Goal: Task Accomplishment & Management: Use online tool/utility

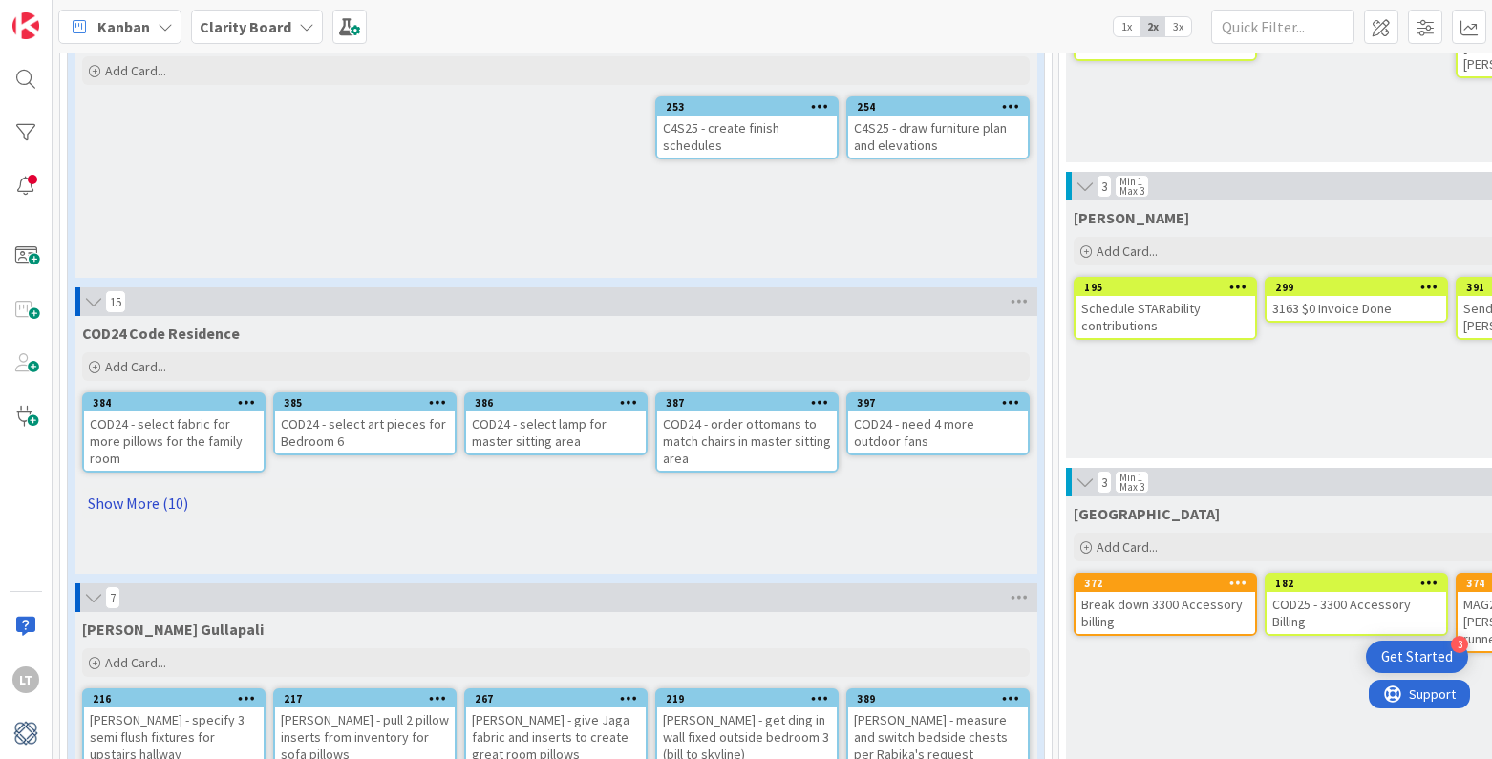
scroll to position [1454, 1]
click at [105, 488] on link "Show More (10)" at bounding box center [554, 503] width 947 height 31
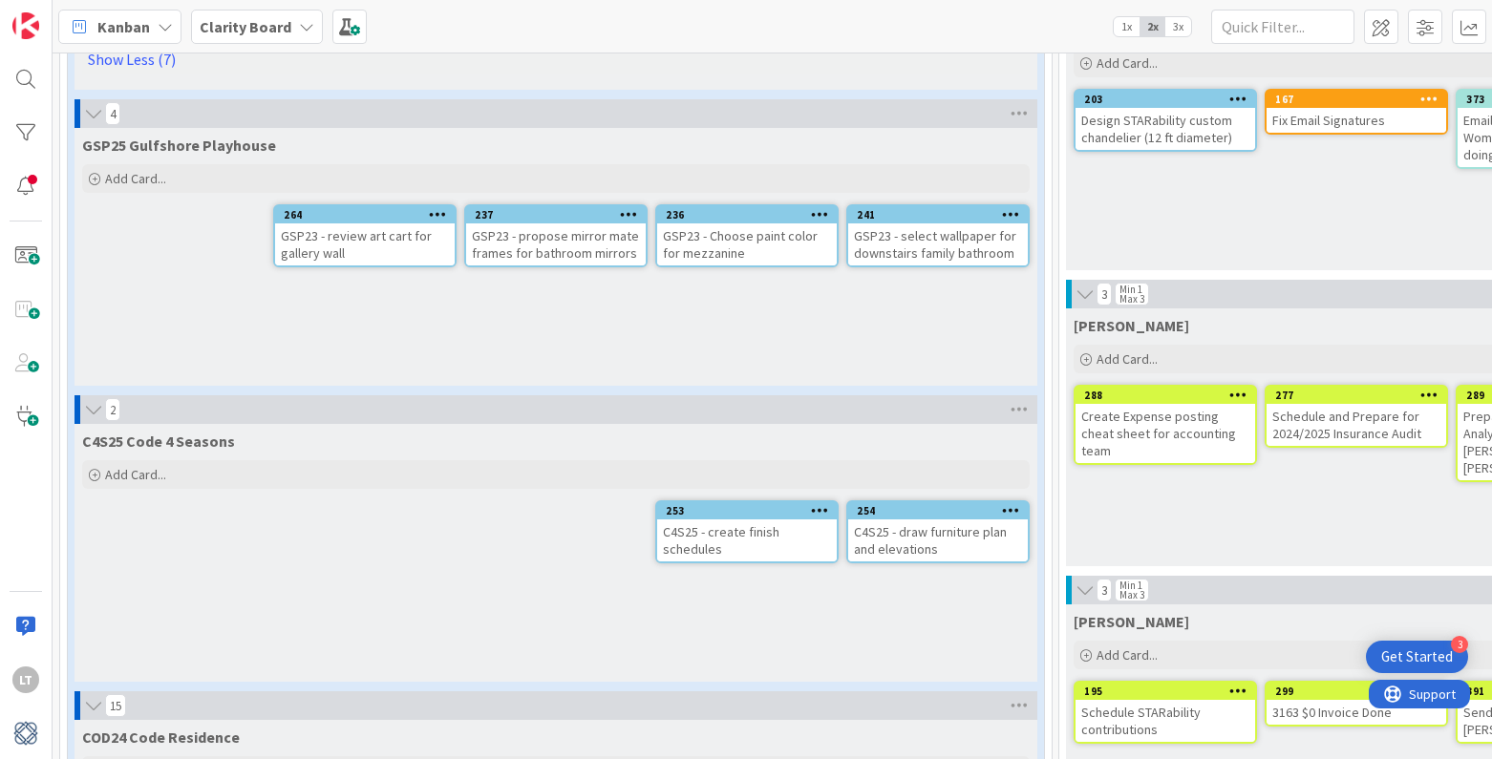
scroll to position [1050, 0]
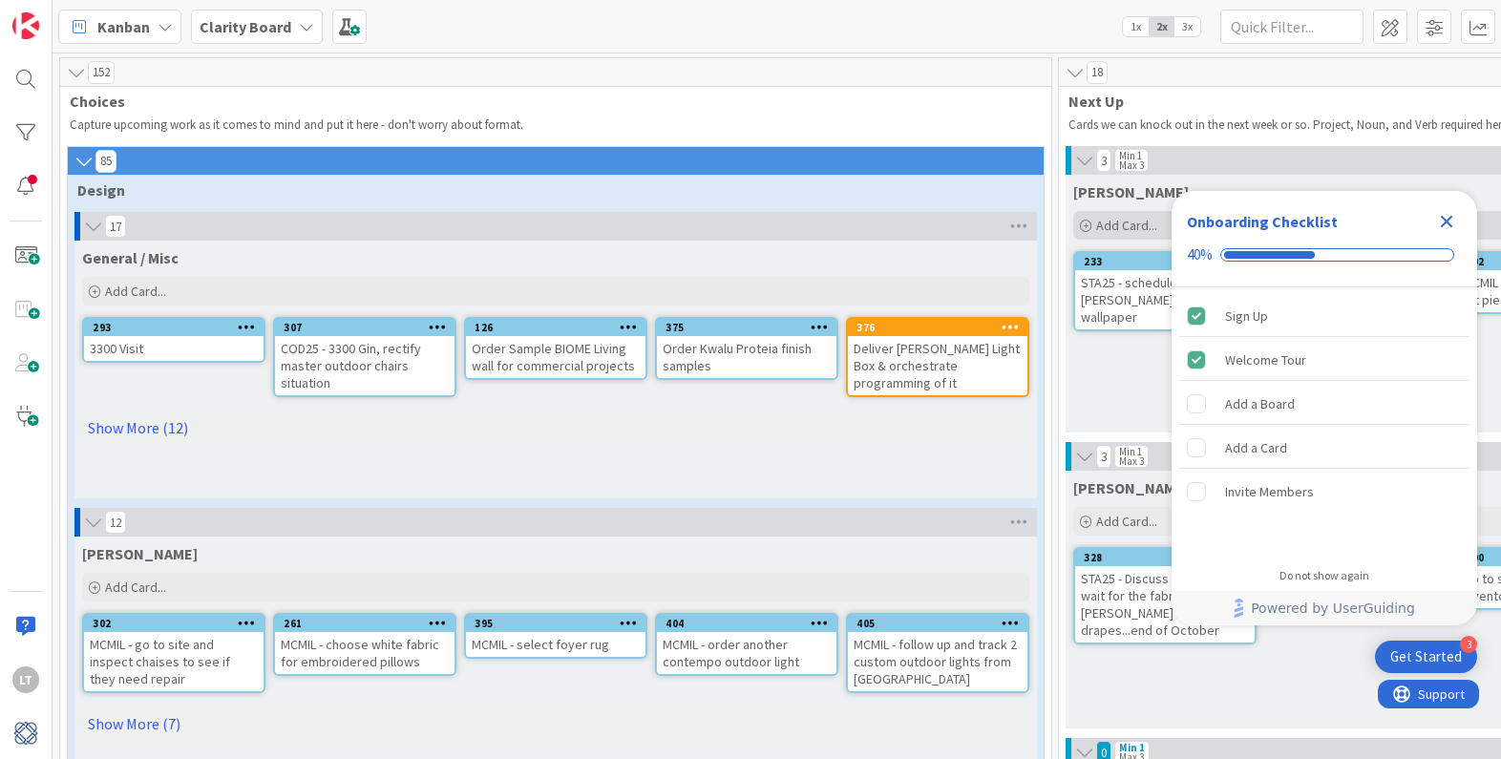
drag, startPoint x: 1450, startPoint y: 223, endPoint x: 1411, endPoint y: 237, distance: 40.8
click at [1167, 223] on icon "Close Checklist" at bounding box center [1447, 222] width 12 height 12
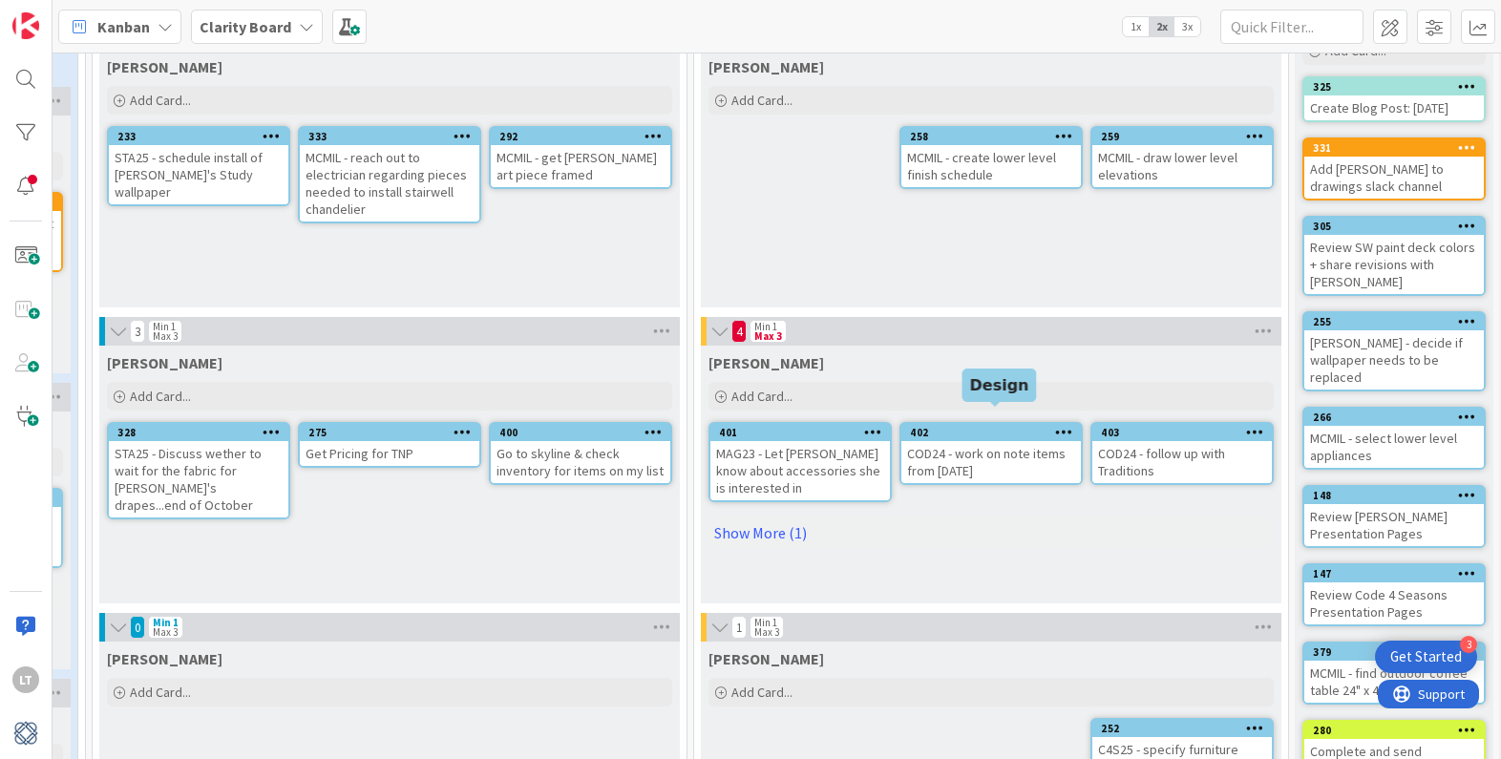
scroll to position [174, 966]
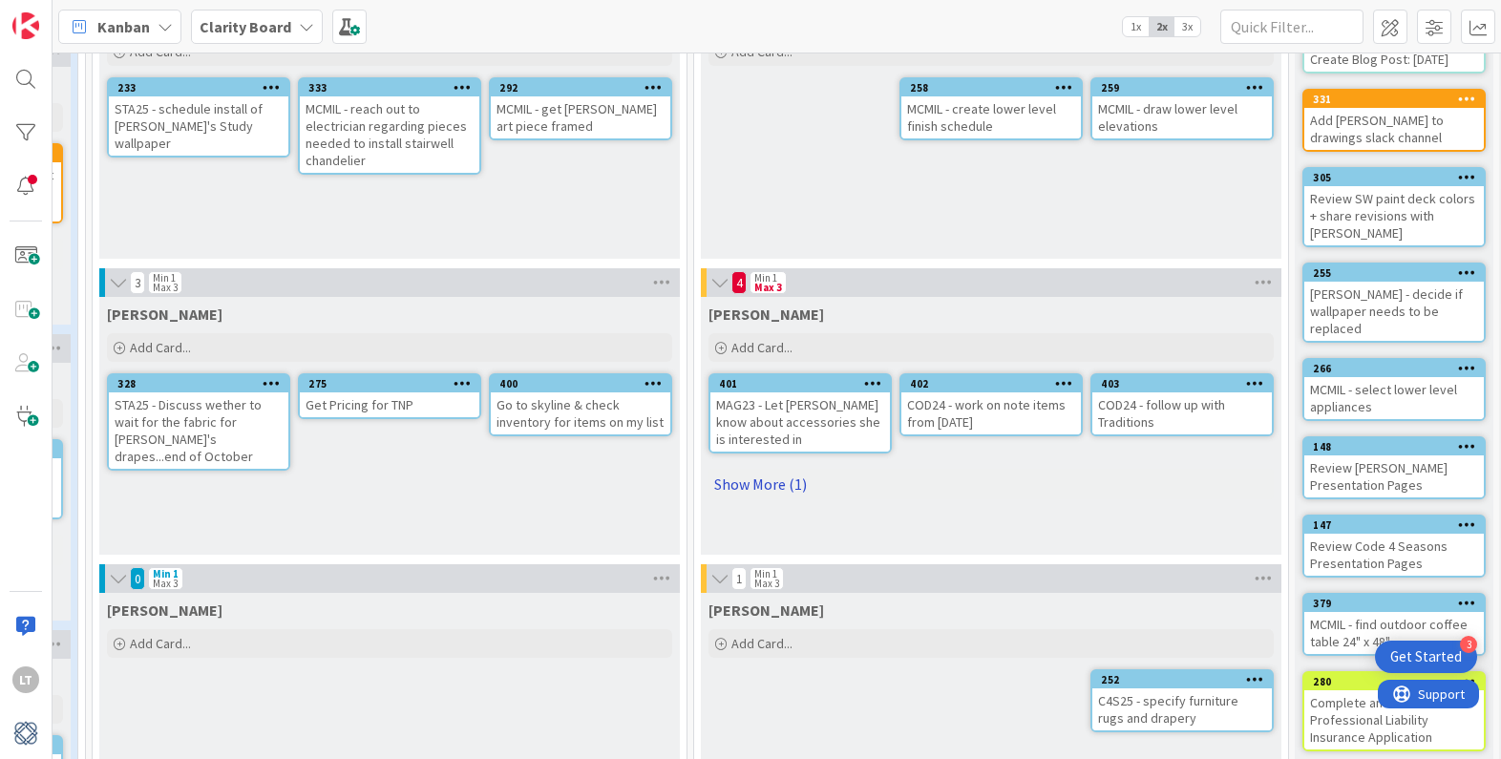
click at [773, 485] on link "Show More (1)" at bounding box center [991, 484] width 565 height 31
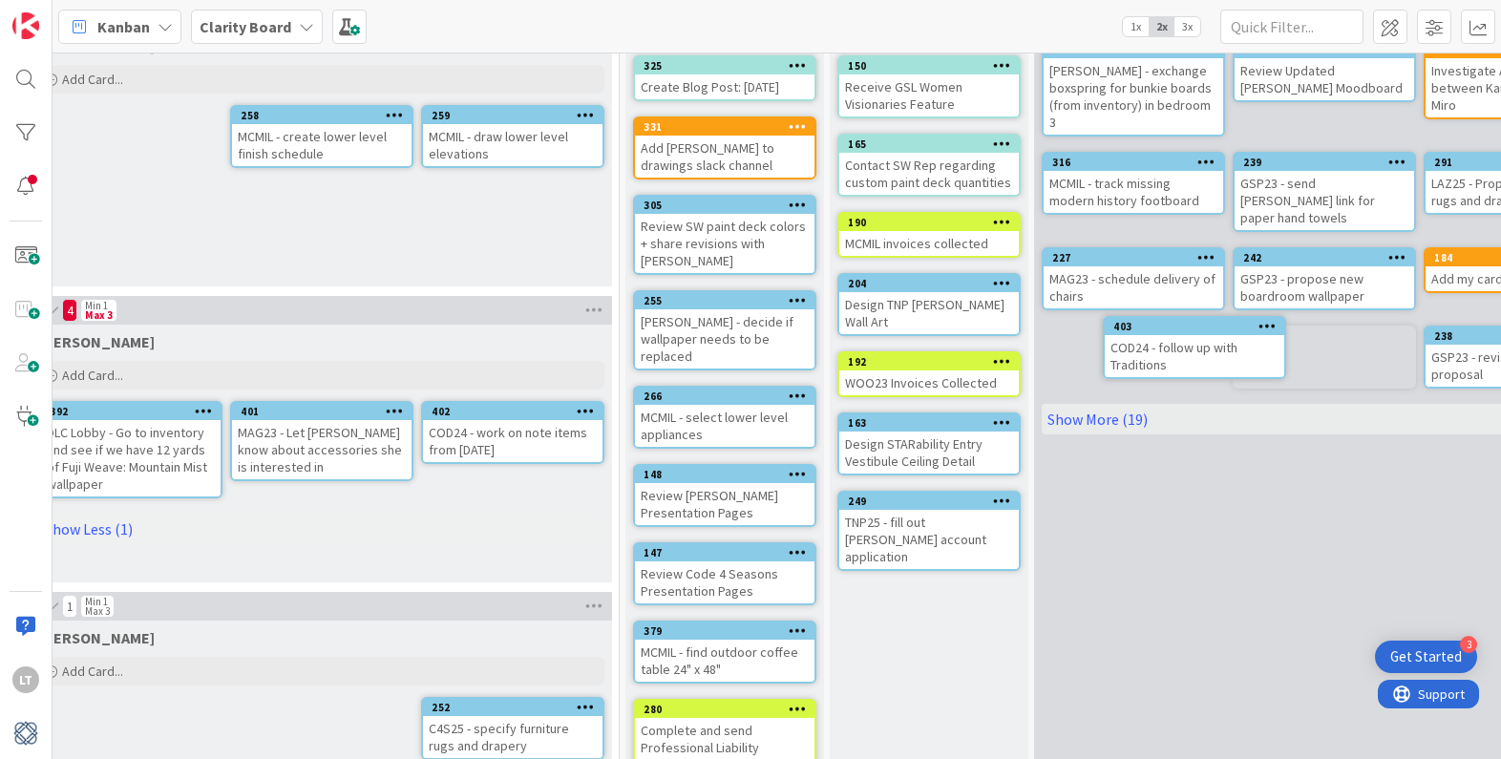
drag, startPoint x: 1166, startPoint y: 382, endPoint x: 1207, endPoint y: 381, distance: 41.1
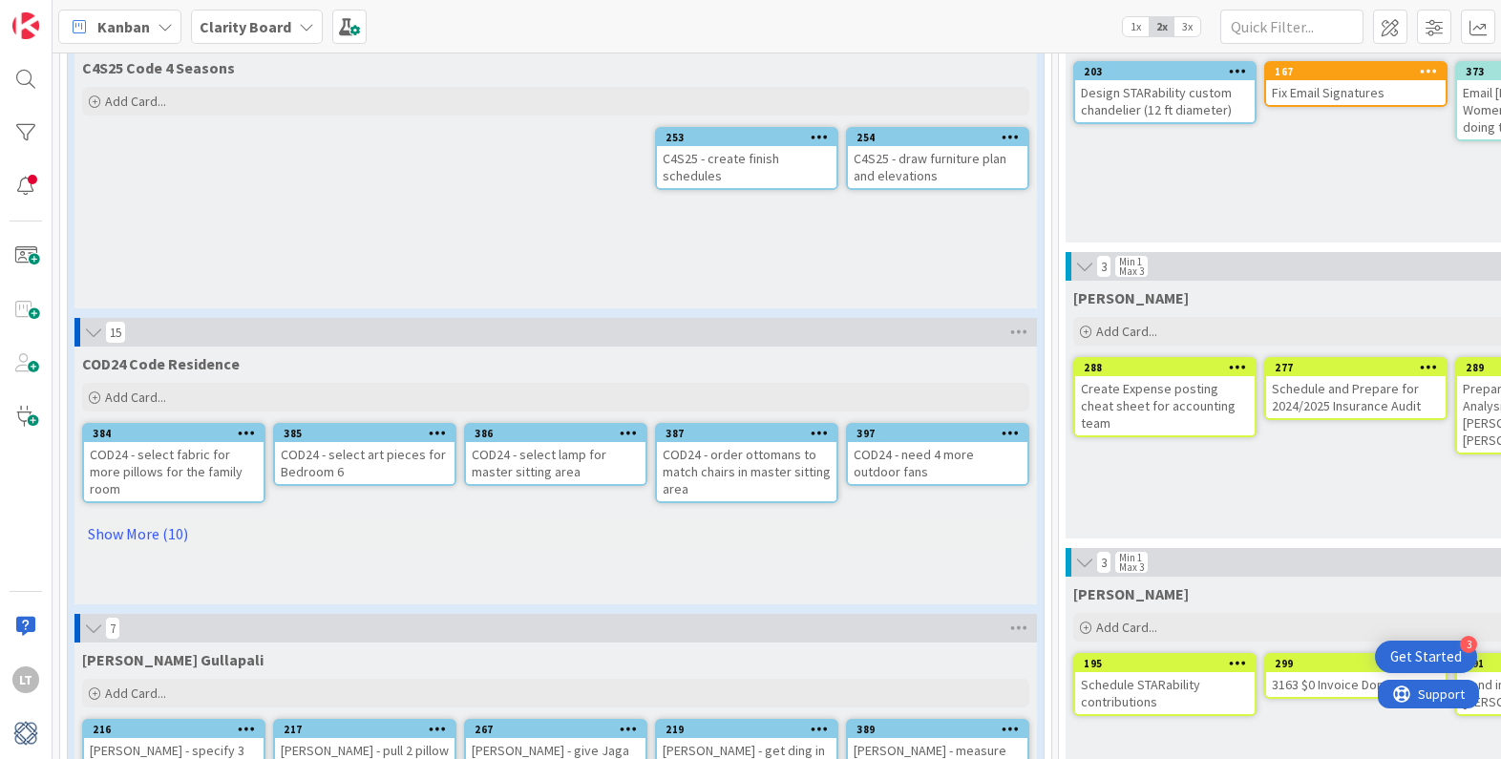
scroll to position [1109, 0]
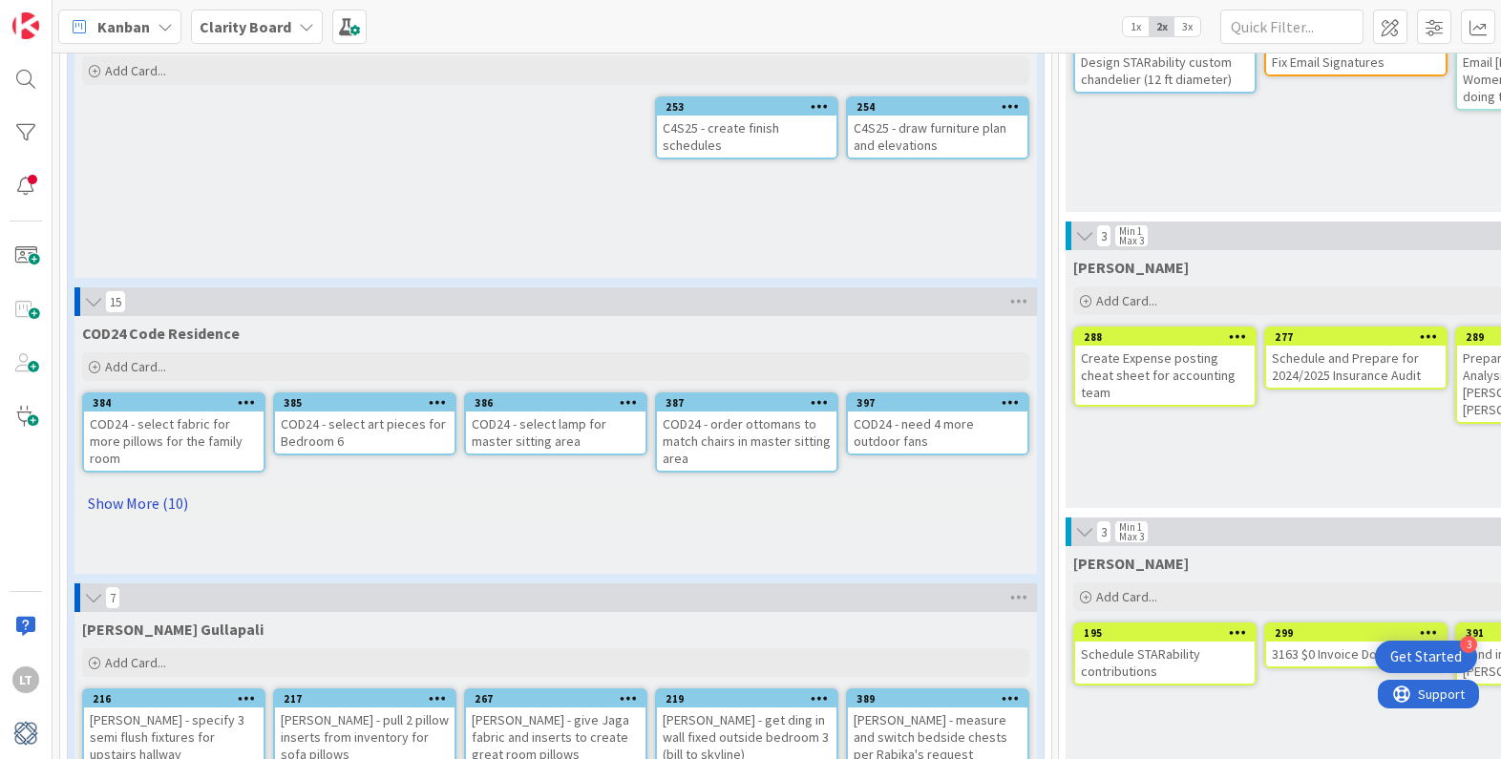
click at [140, 502] on link "Show More (10)" at bounding box center [555, 503] width 947 height 31
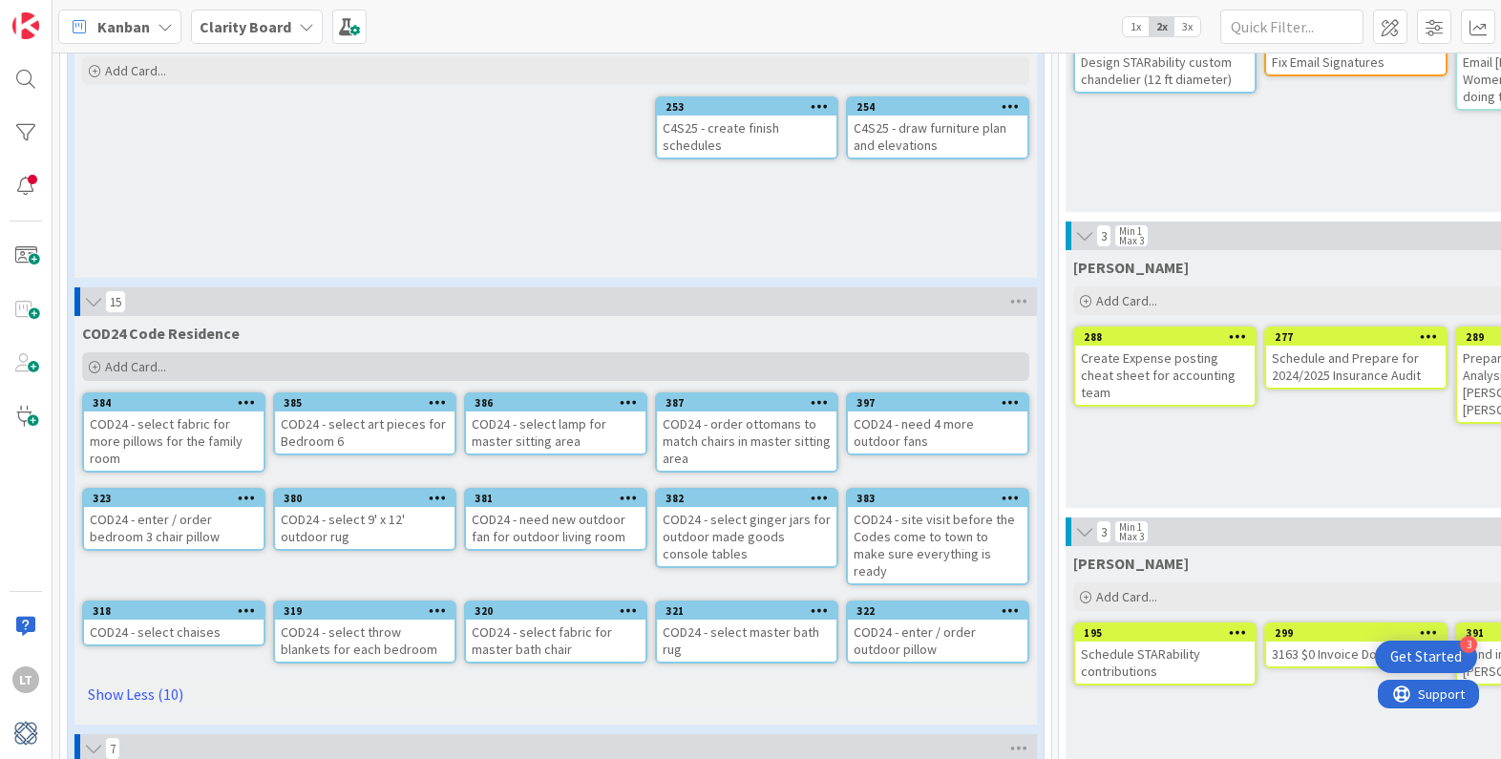
click at [148, 369] on span "Add Card..." at bounding box center [135, 366] width 61 height 17
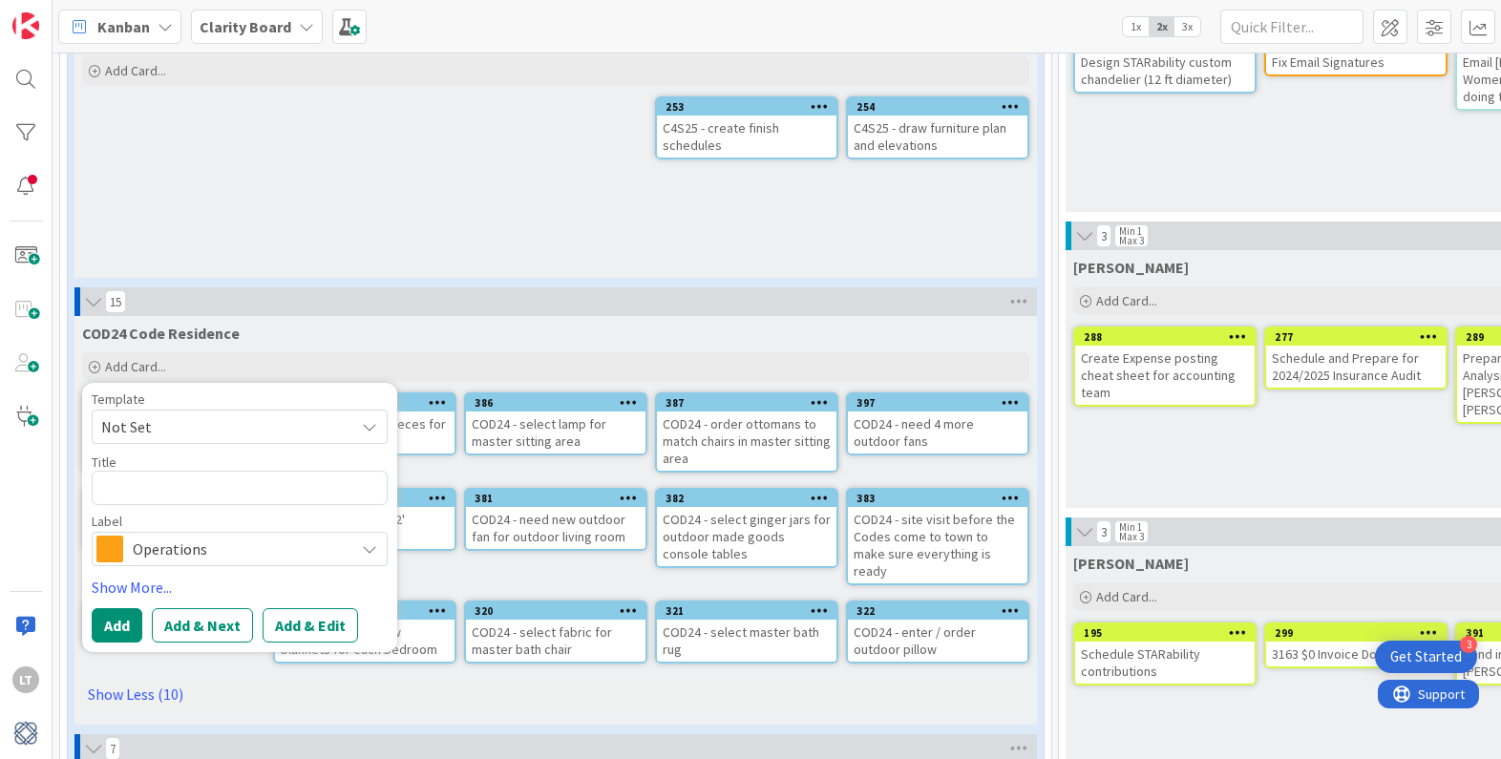
type textarea "x"
type textarea "C"
type textarea "x"
type textarea "CO"
type textarea "x"
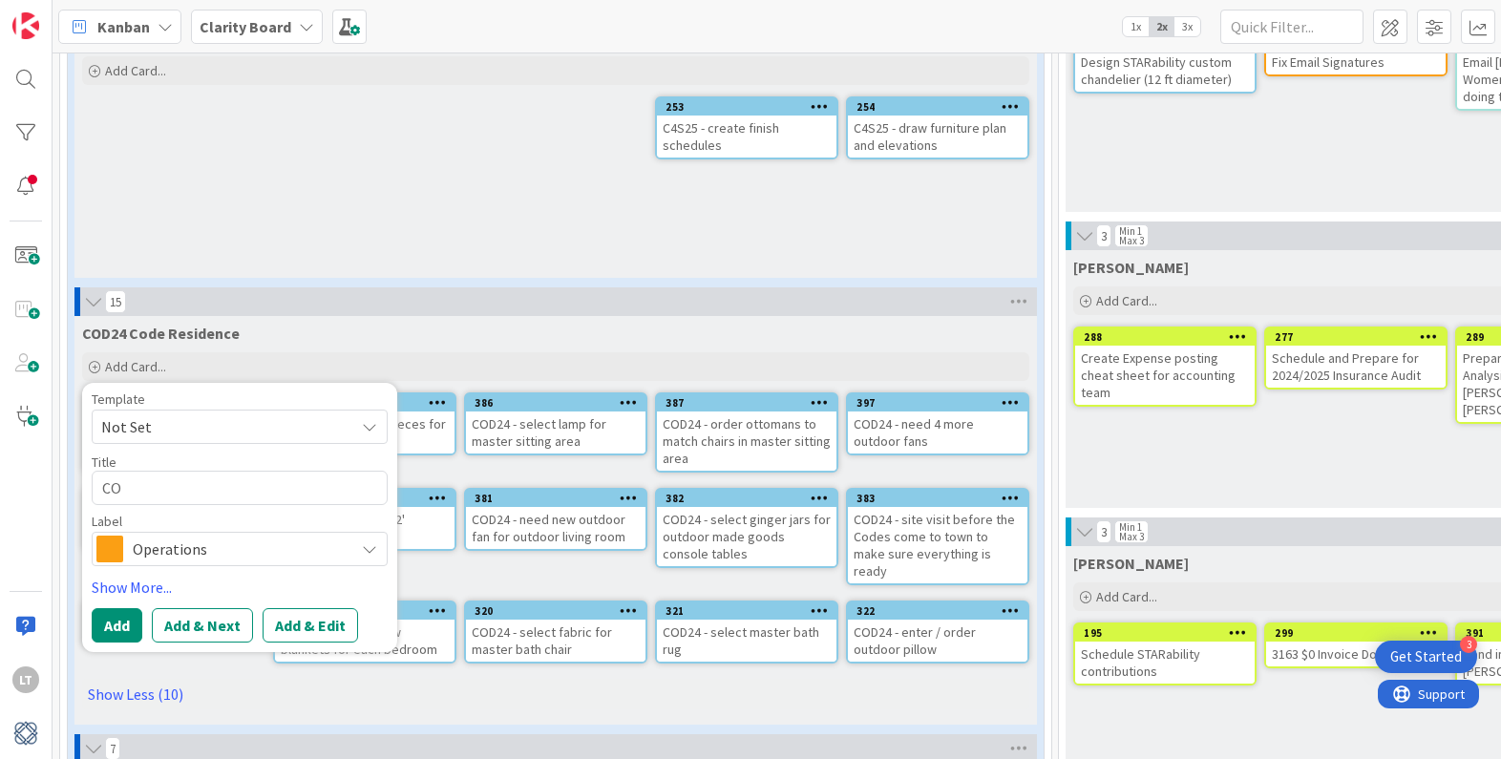
type textarea "COD"
type textarea "x"
type textarea "COD2"
type textarea "x"
type textarea "COD24"
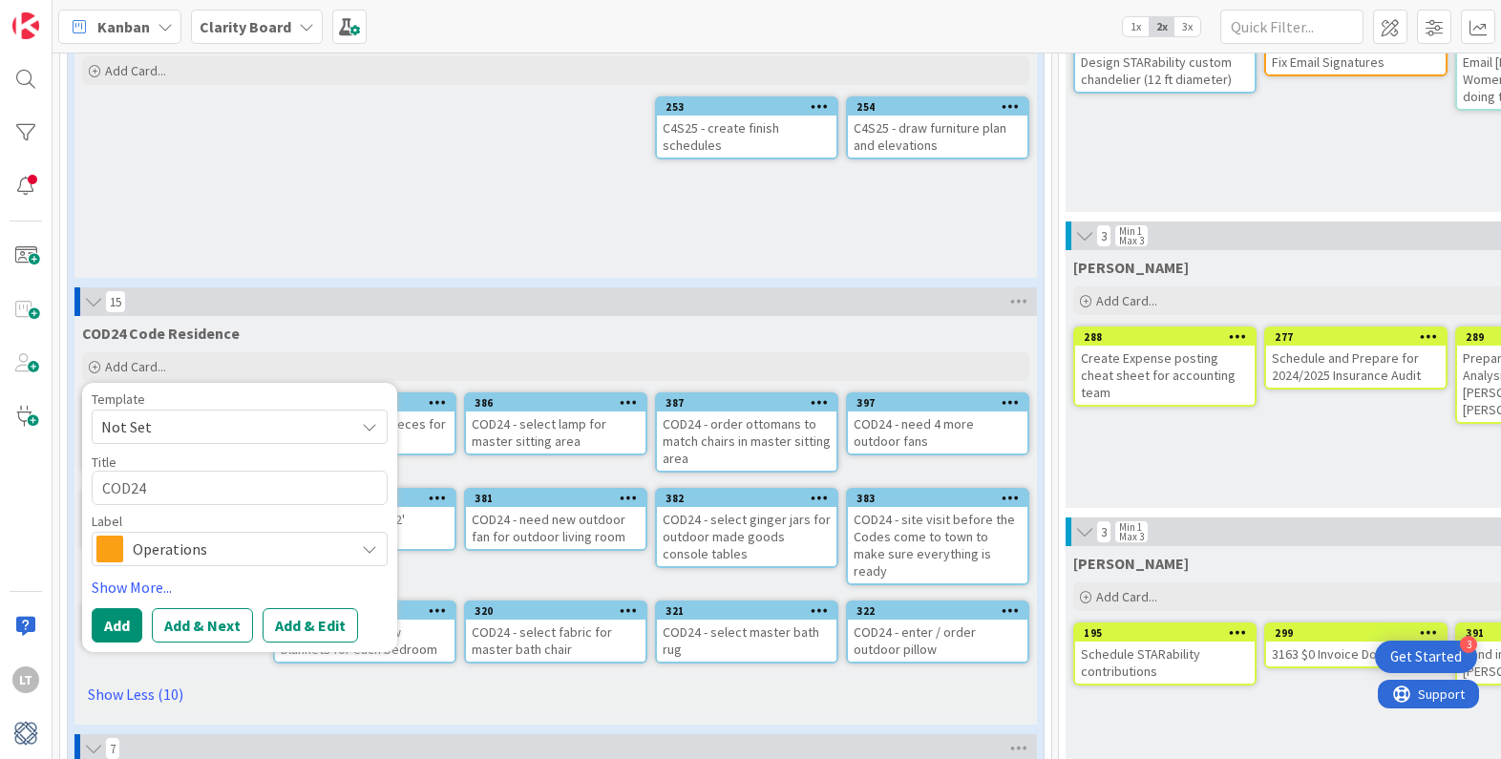
type textarea "x"
type textarea "COD24"
type textarea "x"
type textarea "COD24 -"
type textarea "x"
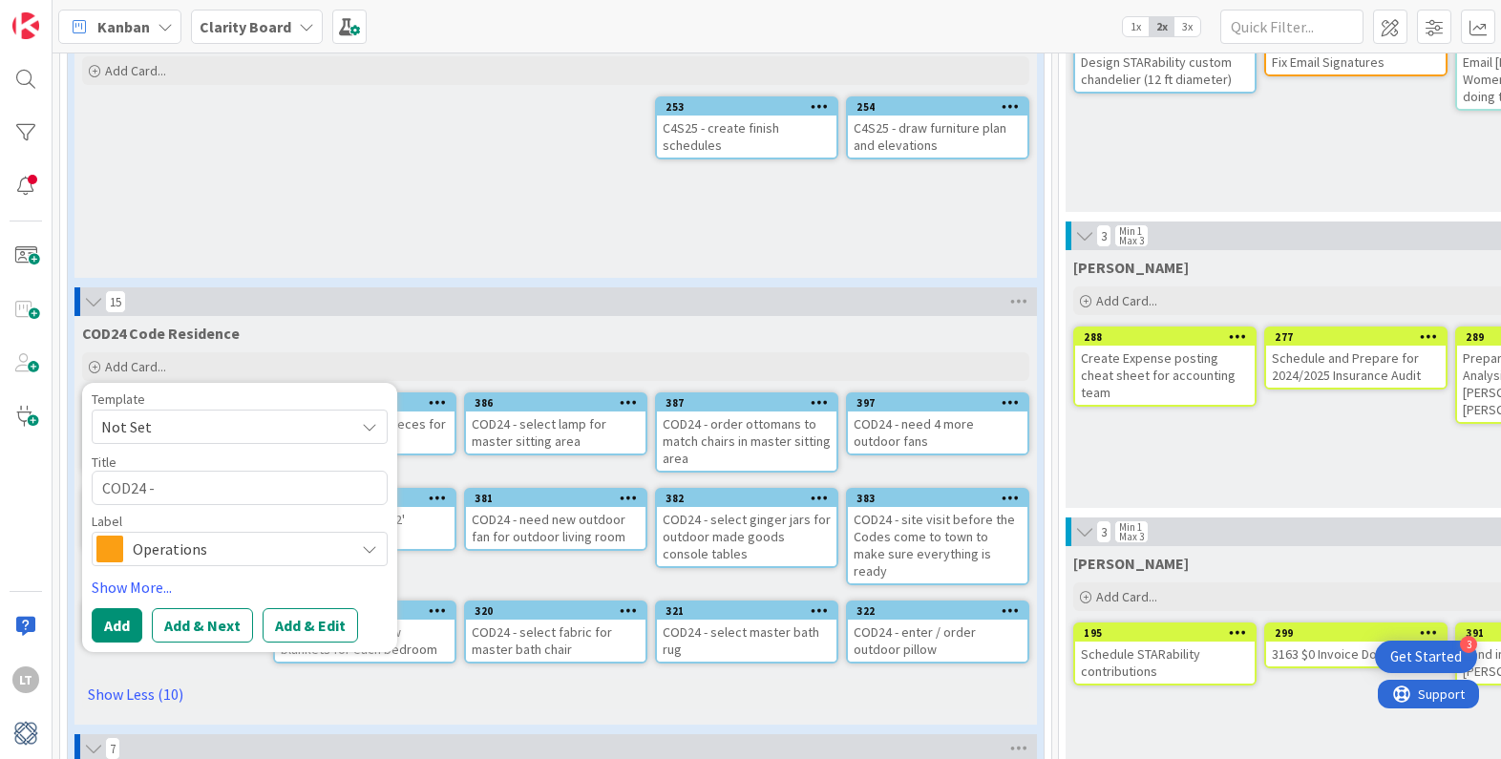
type textarea "COD24 -"
type textarea "x"
type textarea "COD24 - p"
type textarea "x"
type textarea "COD24 - pu"
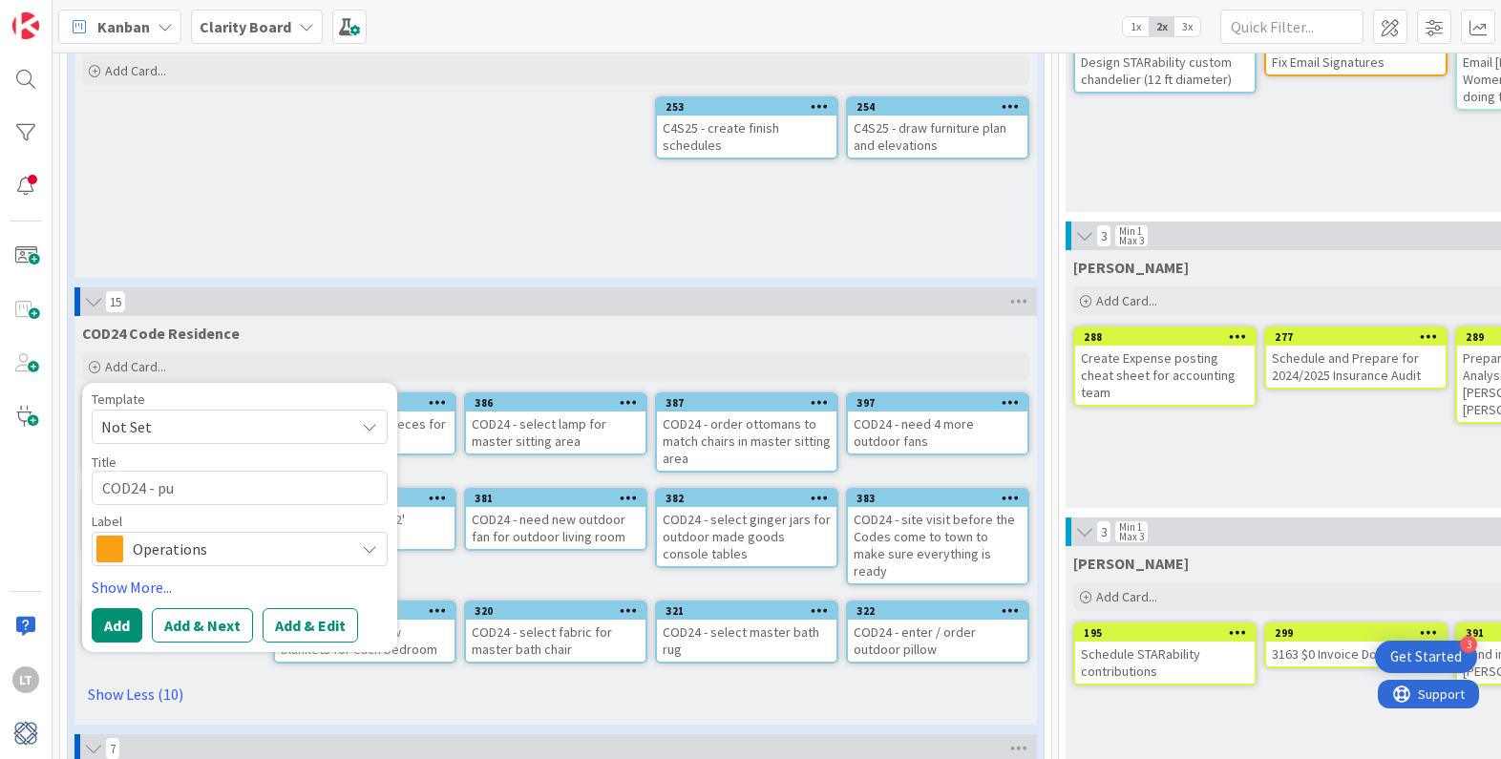
type textarea "x"
type textarea "COD24 - p"
type textarea "x"
type textarea "COD24 - pi"
type textarea "x"
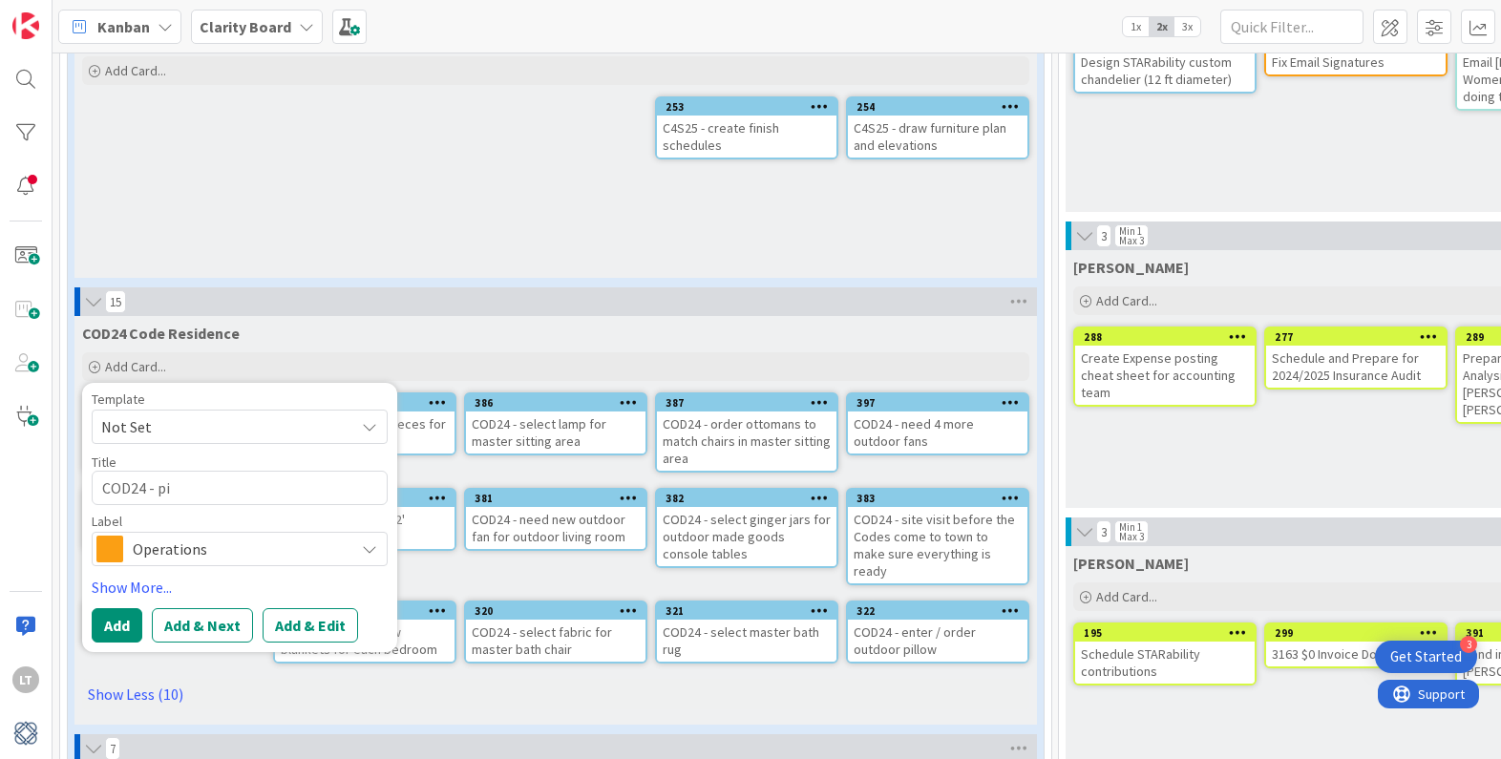
type textarea "COD24 - pic"
type textarea "x"
type textarea "COD24 - pick"
type textarea "x"
type textarea "COD24 - pick"
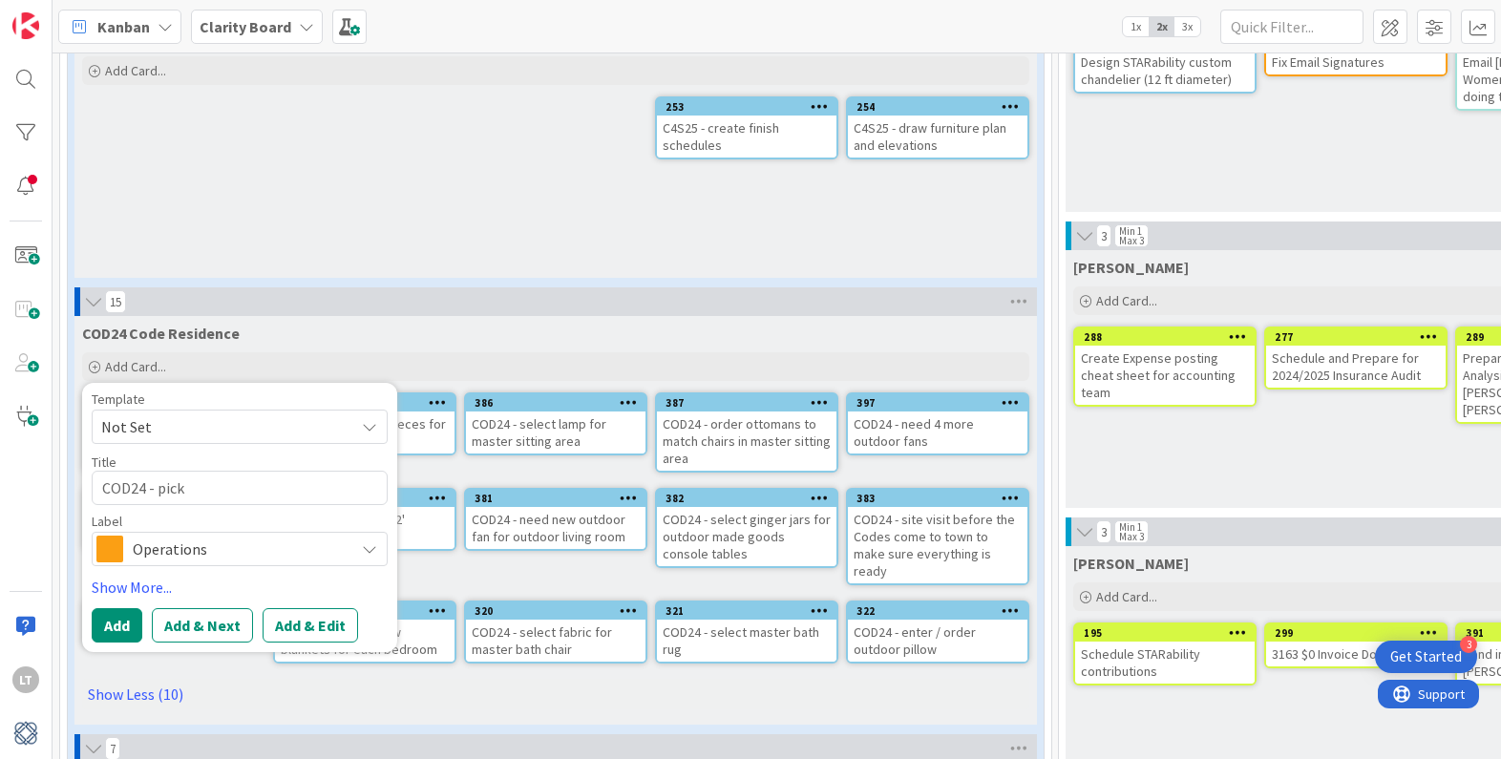
type textarea "x"
type textarea "COD24 - pick u"
type textarea "x"
type textarea "COD24 - pick up"
type textarea "x"
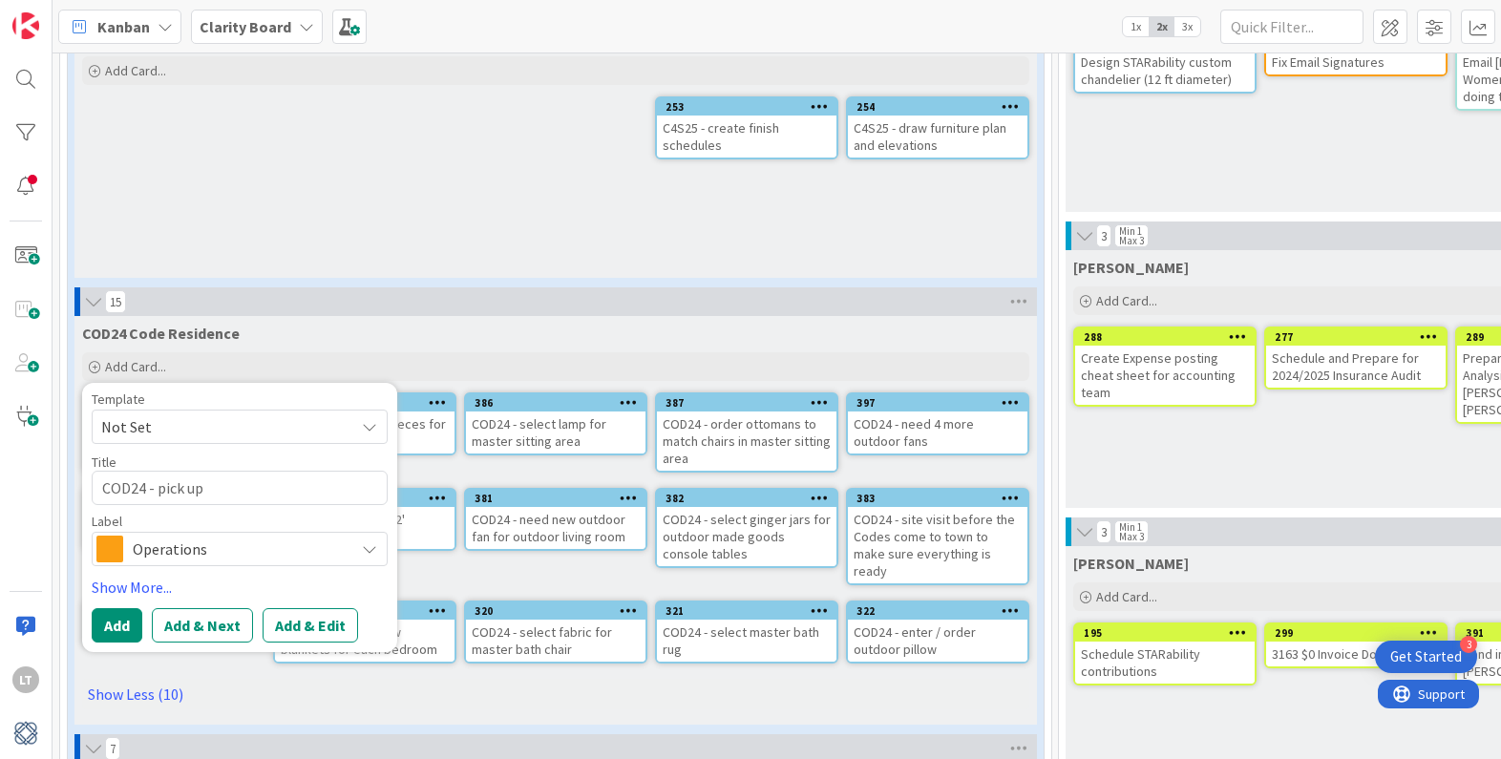
type textarea "COD24 - pick up"
type textarea "x"
type textarea "COD24 - pick up t"
type textarea "x"
type textarea "COD24 - pick up tr"
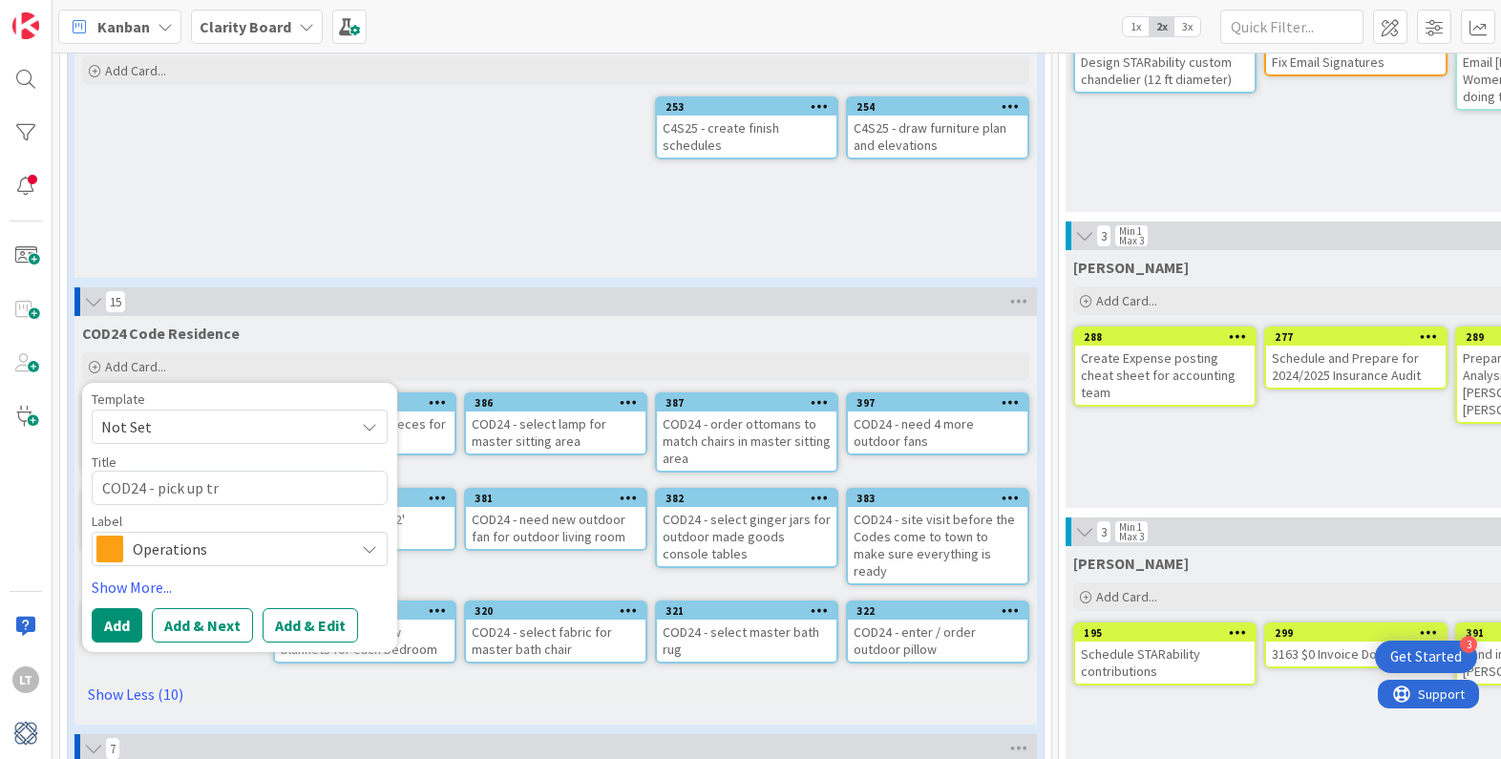
type textarea "x"
type textarea "COD24 - pick up tra"
type textarea "x"
type textarea "COD24 - pick up trad"
type textarea "x"
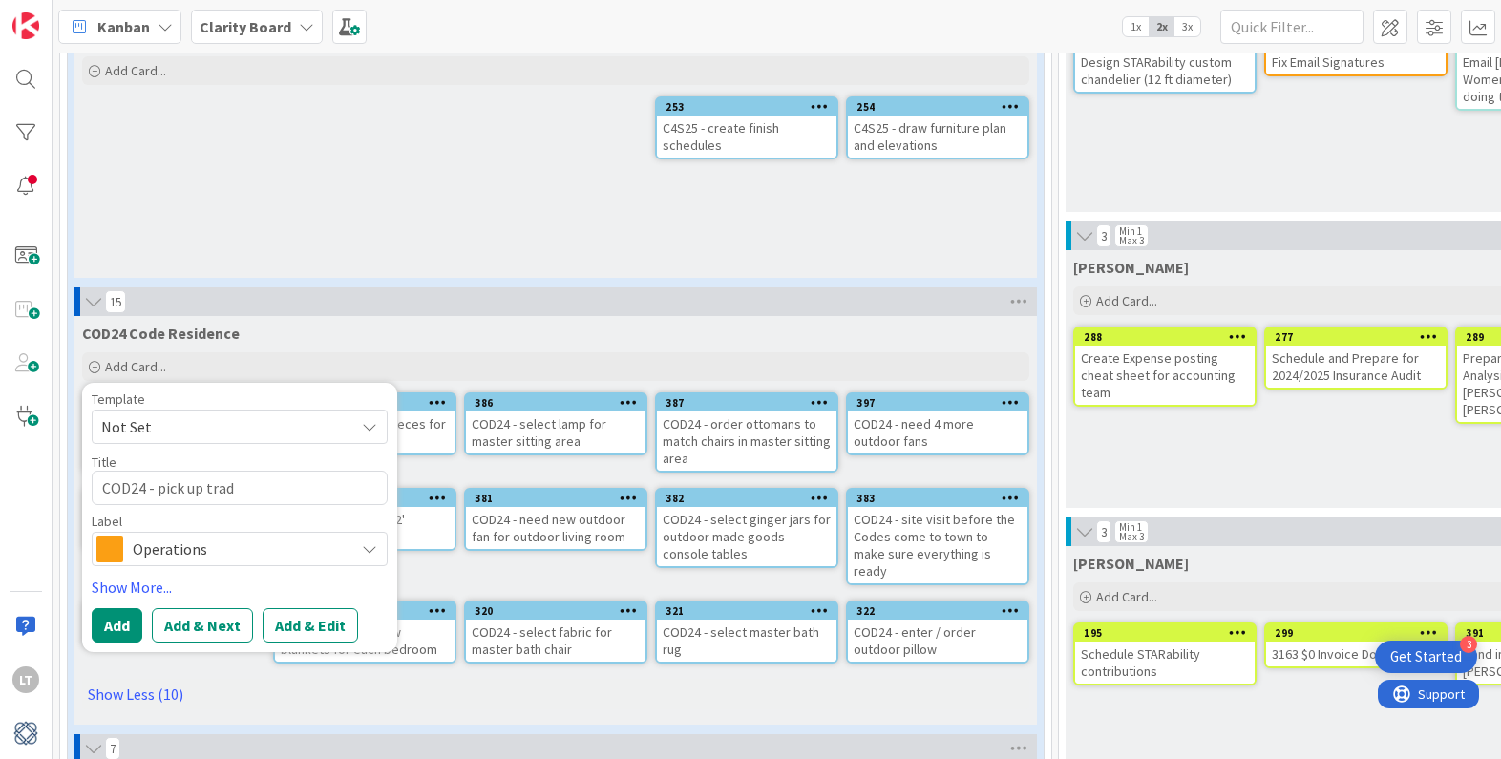
type textarea "COD24 - pick up tradi"
type textarea "x"
type textarea "COD24 - pick up tradit"
type textarea "x"
type textarea "COD24 - pick up traditi"
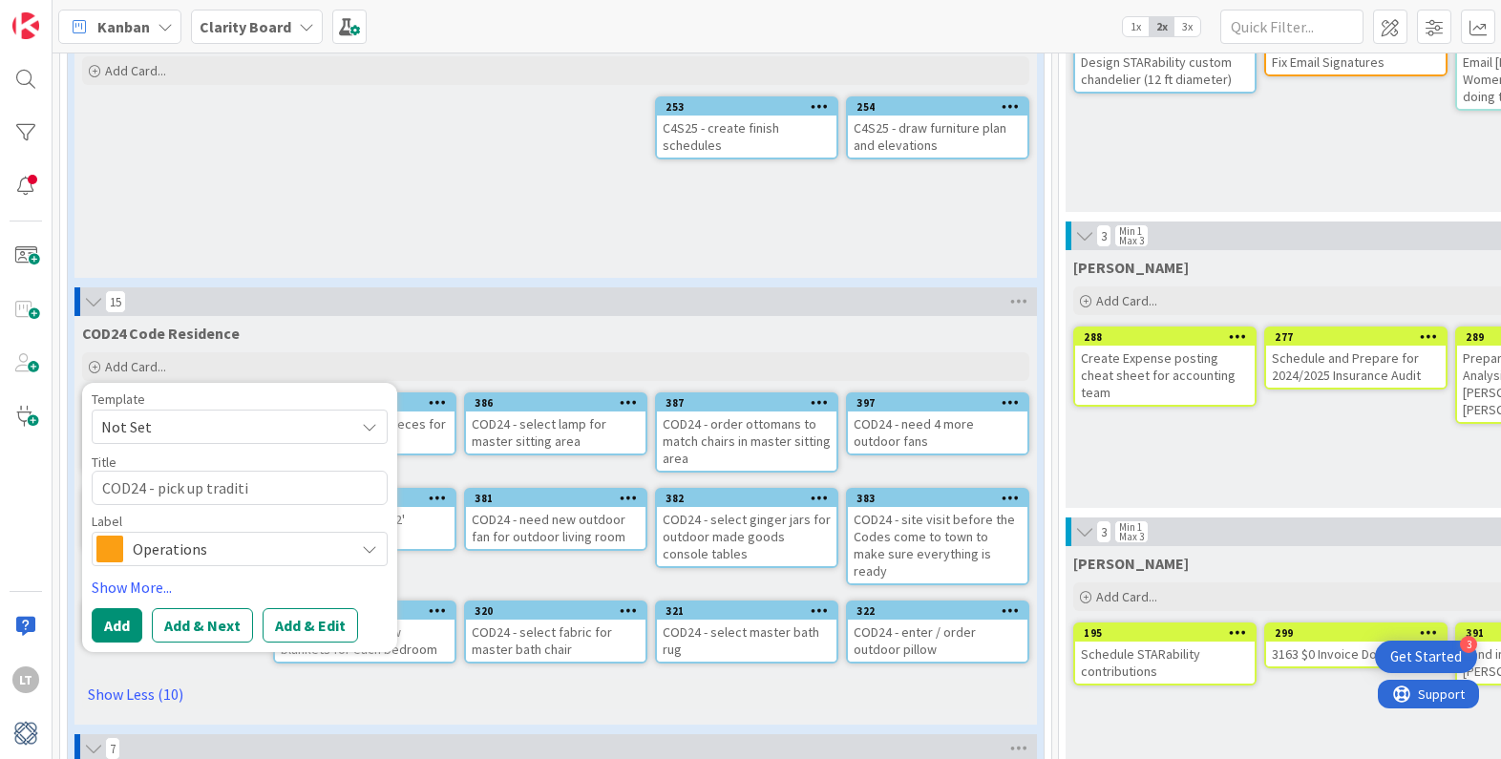
type textarea "x"
type textarea "COD24 - pick up traditio"
type textarea "x"
type textarea "COD24 - pick up tradition"
type textarea "x"
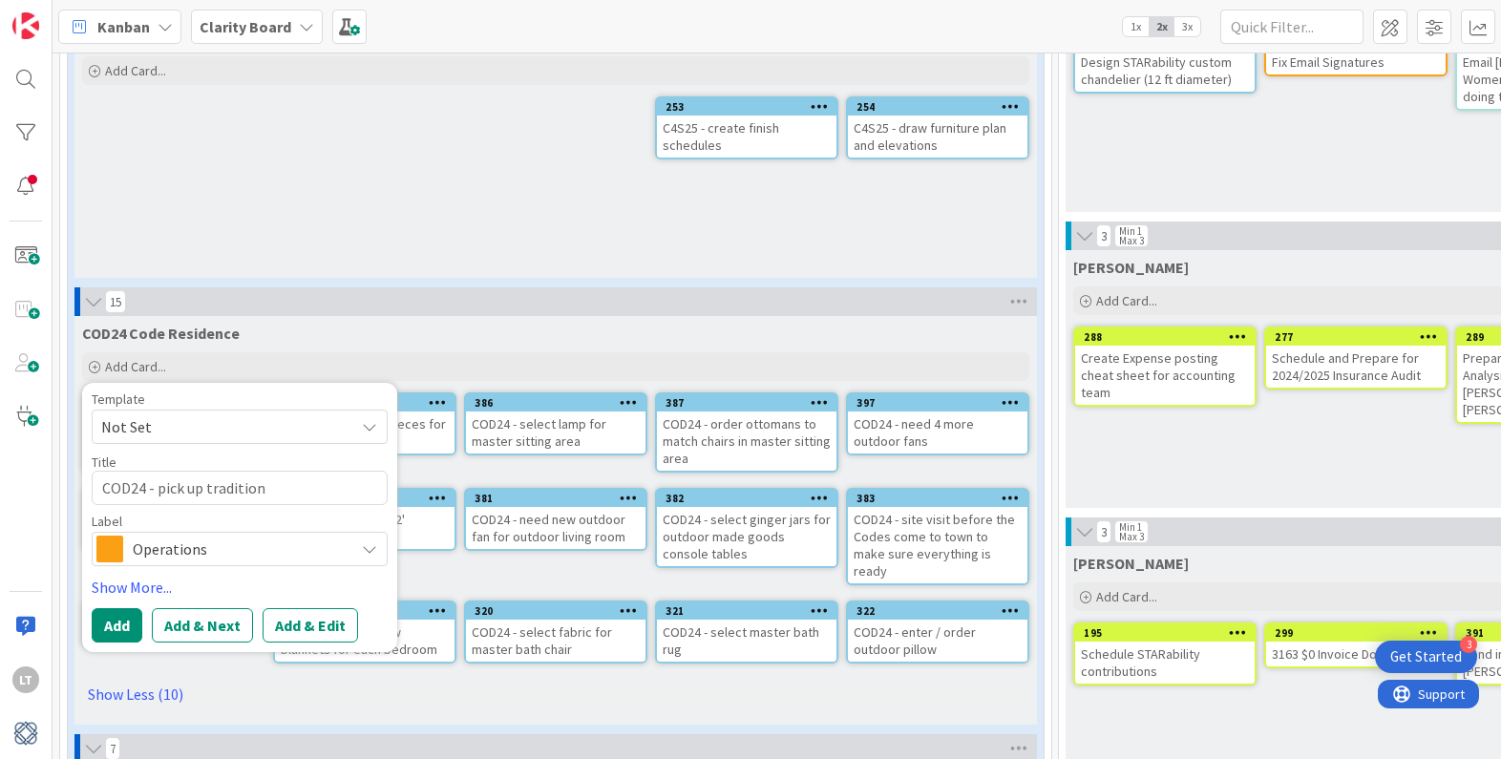
type textarea "COD24 - pick up traditions"
type textarea "x"
type textarea "COD24 - pick up traditions"
type textarea "x"
type textarea "COD24 - pick up traditions i"
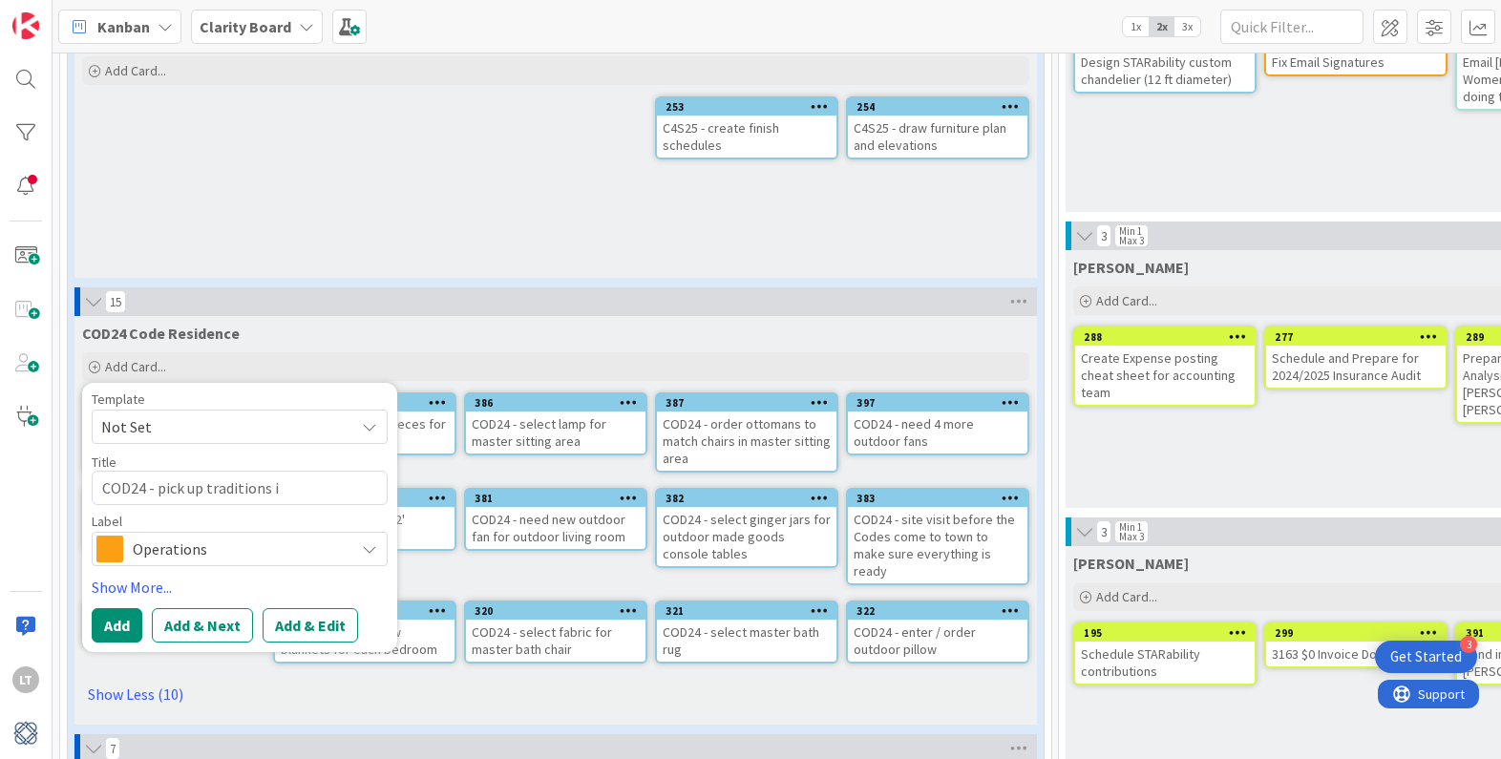
type textarea "x"
type textarea "COD24 - pick up traditions it"
type textarea "x"
type textarea "COD24 - pick up traditions ite"
type textarea "x"
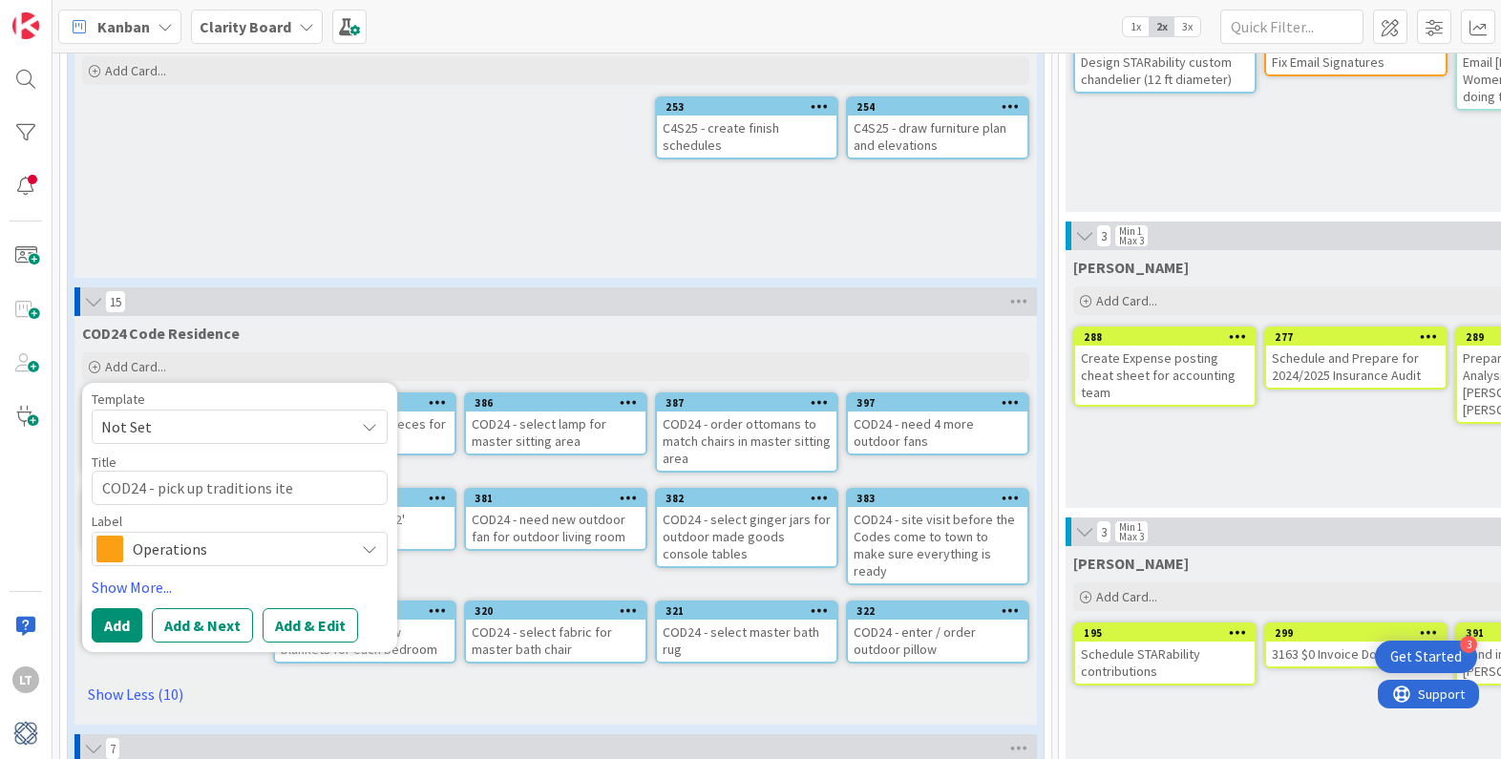
type textarea "COD24 - pick up traditions item"
type textarea "x"
type textarea "COD24 - pick up traditions items"
type textarea "x"
type textarea "COD24 - pick up traditions items"
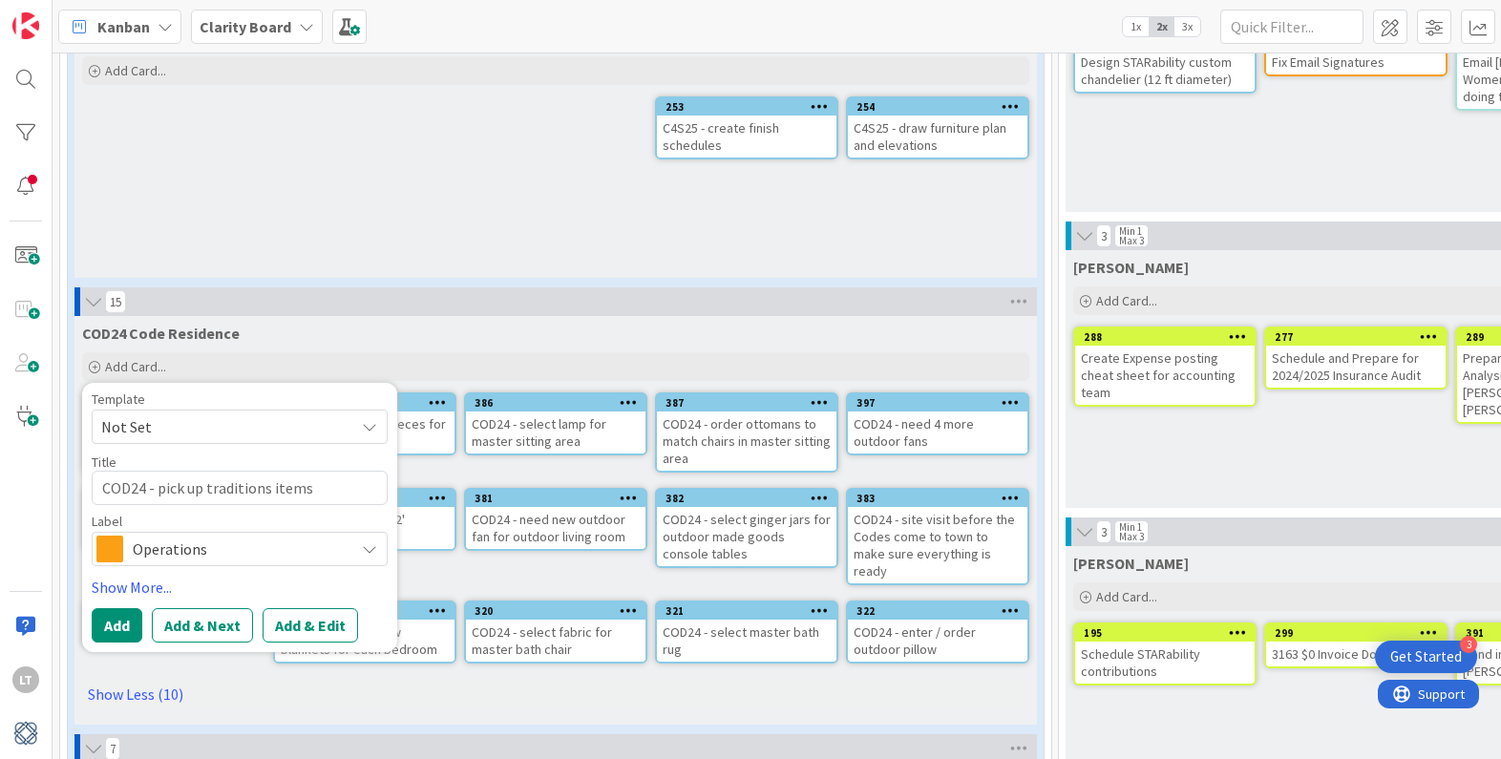
type textarea "x"
type textarea "COD24 - pick up traditions items b"
type textarea "x"
type textarea "COD24 - pick up traditions items be"
type textarea "x"
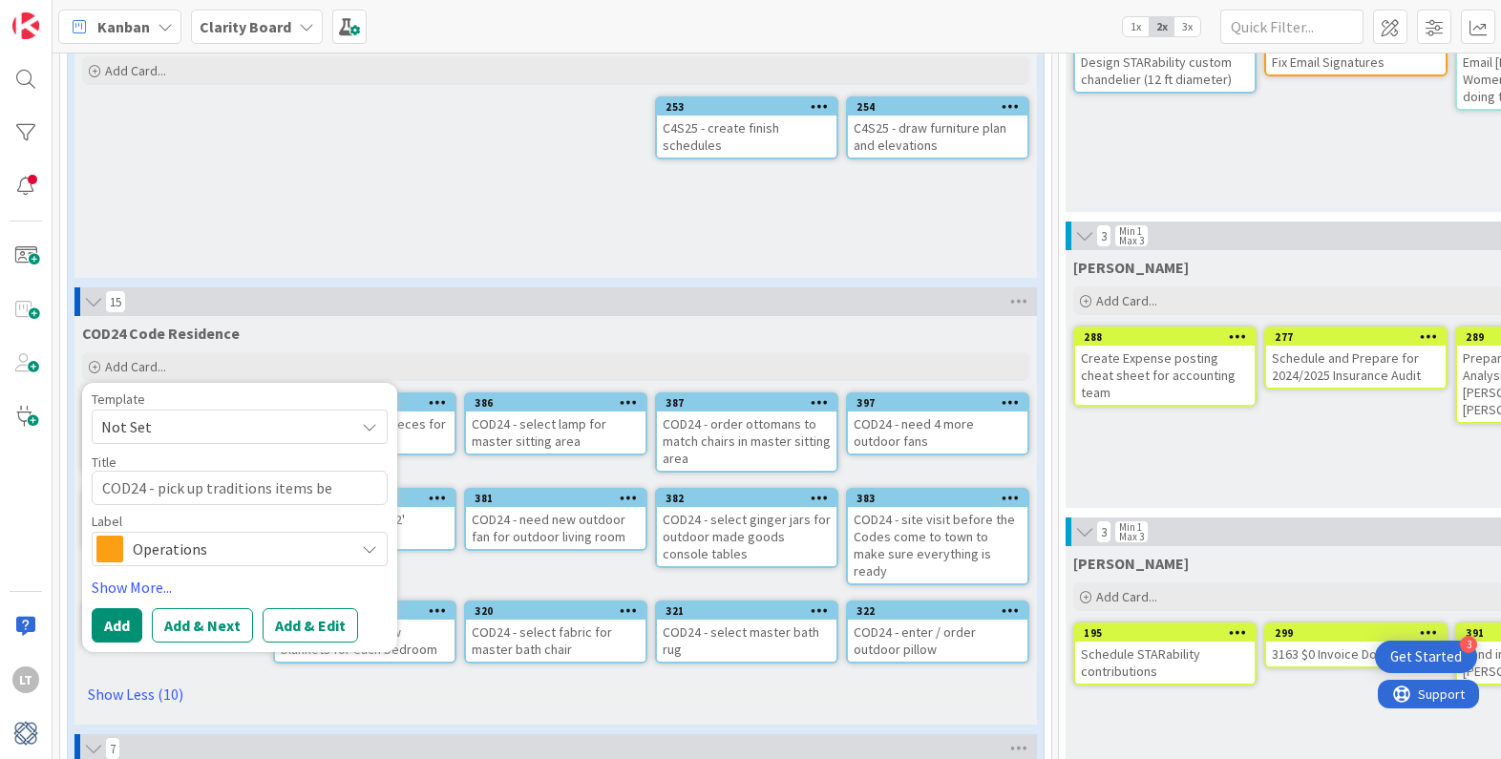
type textarea "COD24 - pick up traditions items bef"
type textarea "x"
type textarea "COD24 - pick up traditions items befo"
type textarea "x"
type textarea "COD24 - pick up traditions items befor"
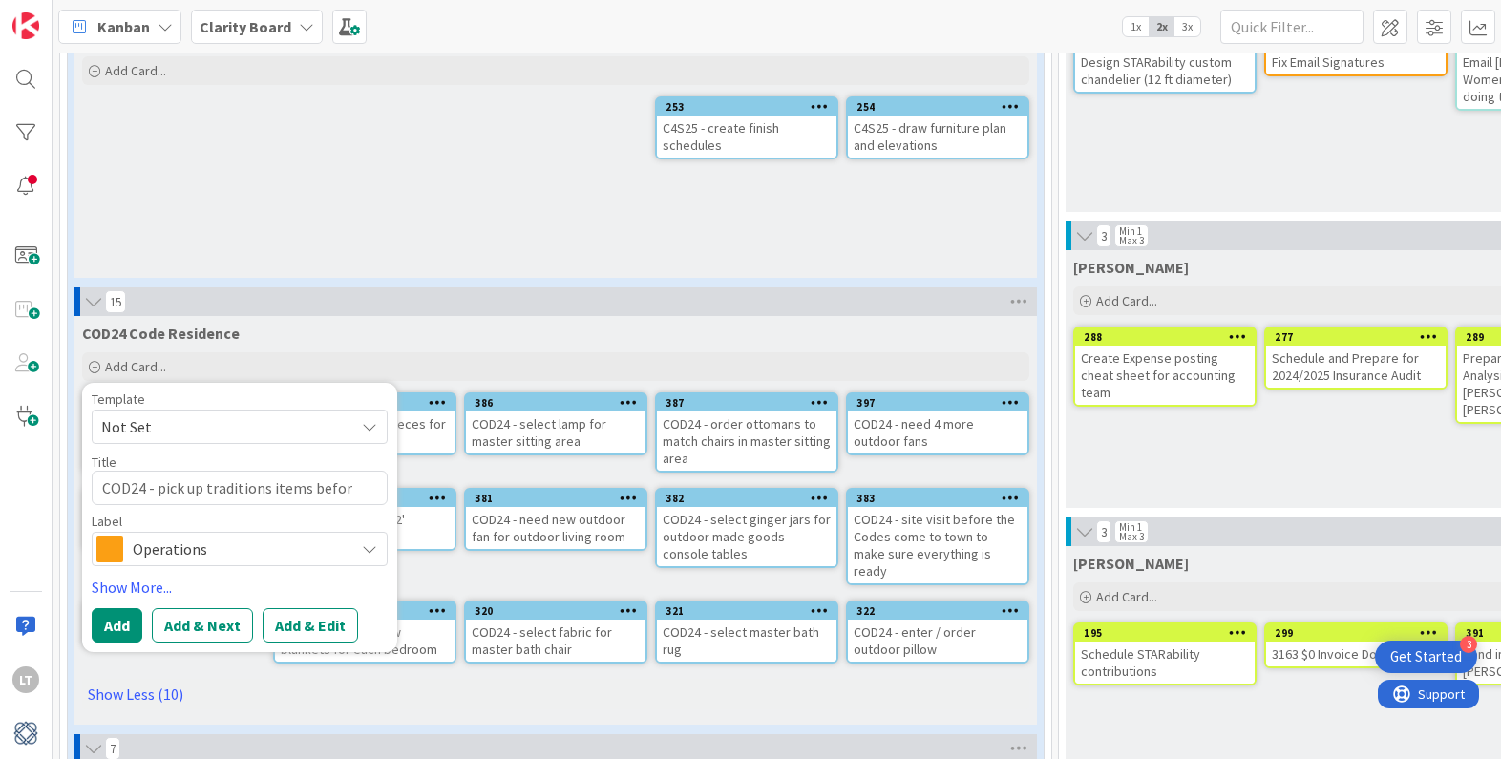
type textarea "x"
type textarea "COD24 - pick up traditions items before"
type textarea "x"
type textarea "COD24 - pick up traditions items before"
type textarea "x"
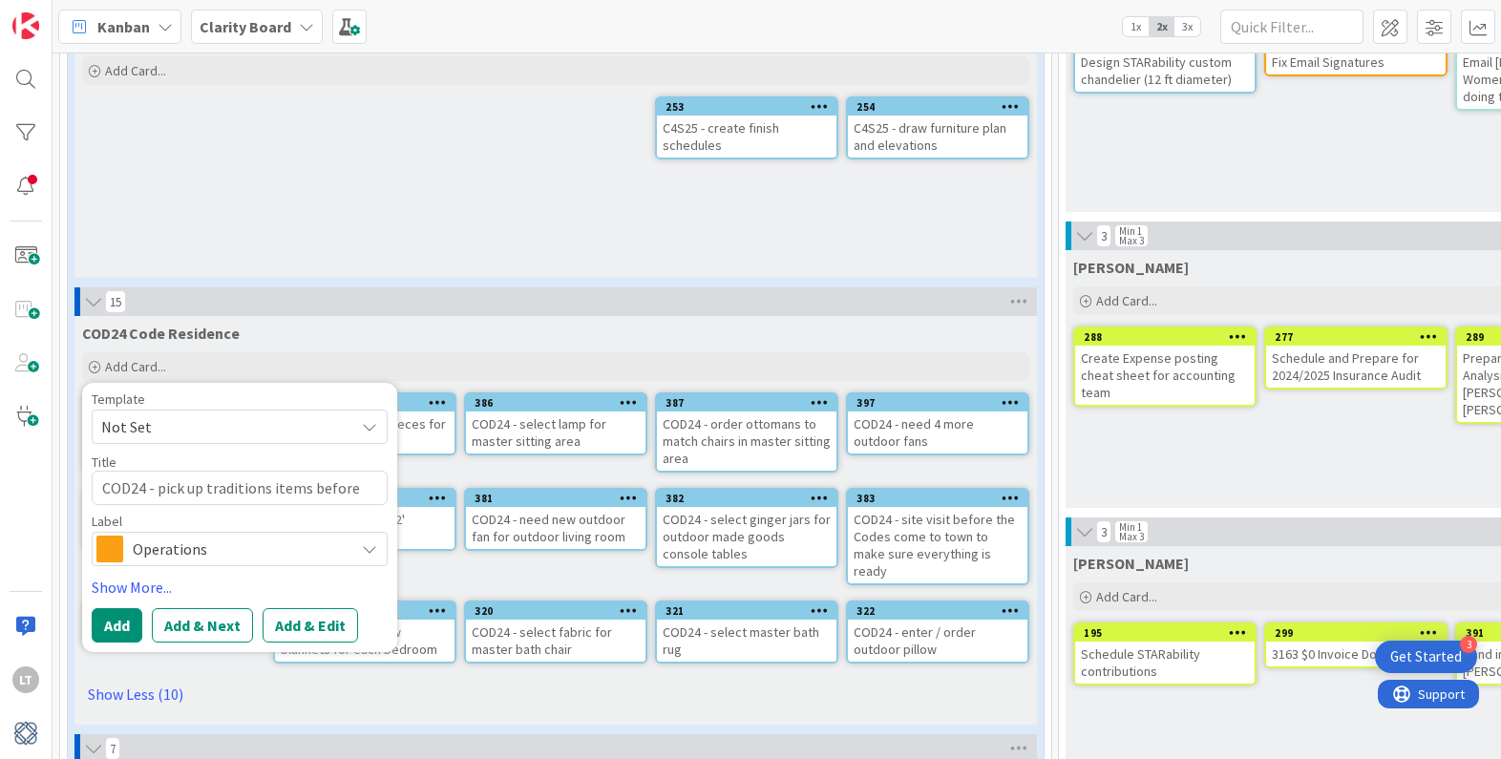
type textarea "COD24 - pick up traditions items before T"
type textarea "x"
type textarea "COD24 - pick up traditions items before Th"
type textarea "x"
type textarea "COD24 - pick up traditions items before Thu"
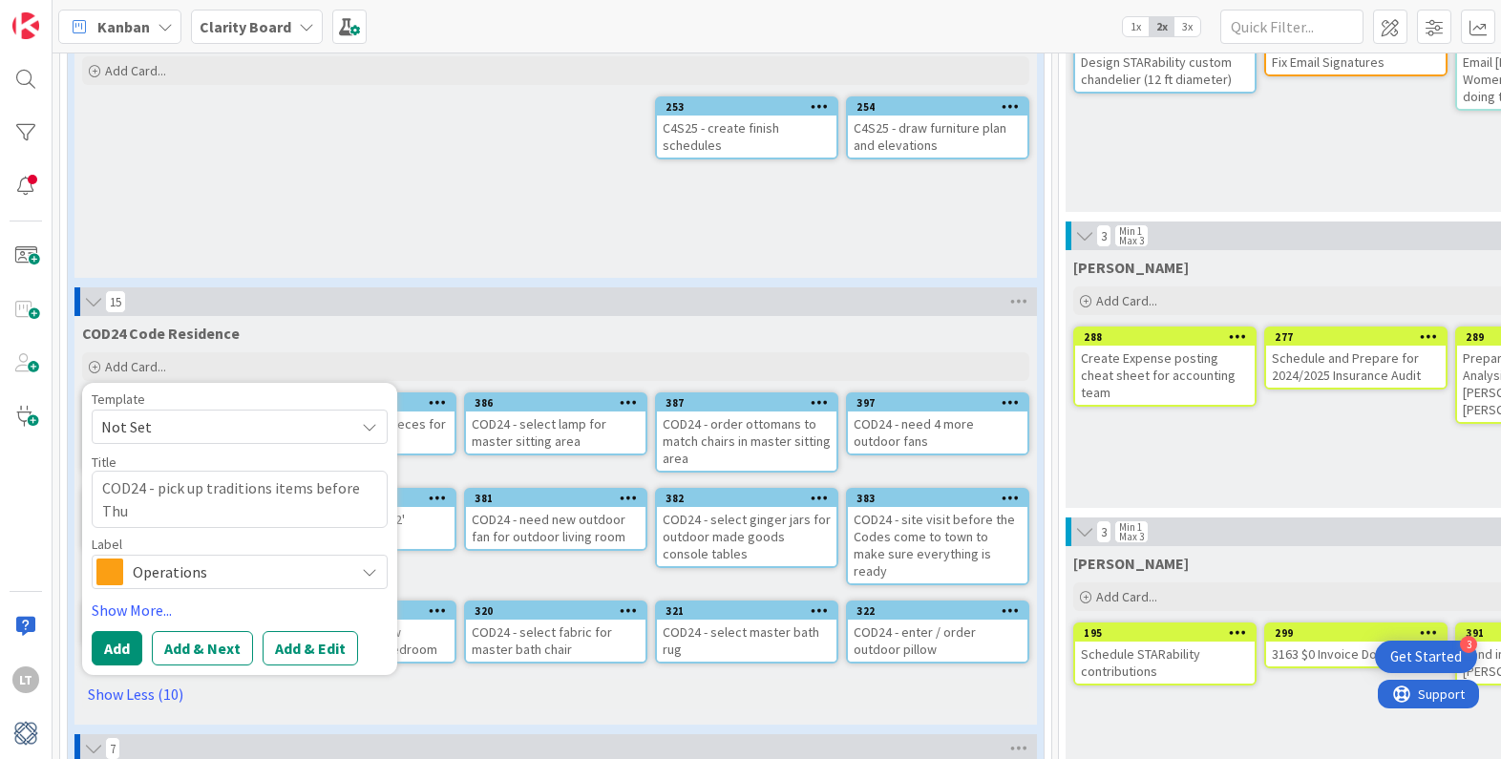
type textarea "x"
type textarea "COD24 - pick up traditions items before Thur"
type textarea "x"
type textarea "COD24 - pick up traditions items before Thurs"
type textarea "x"
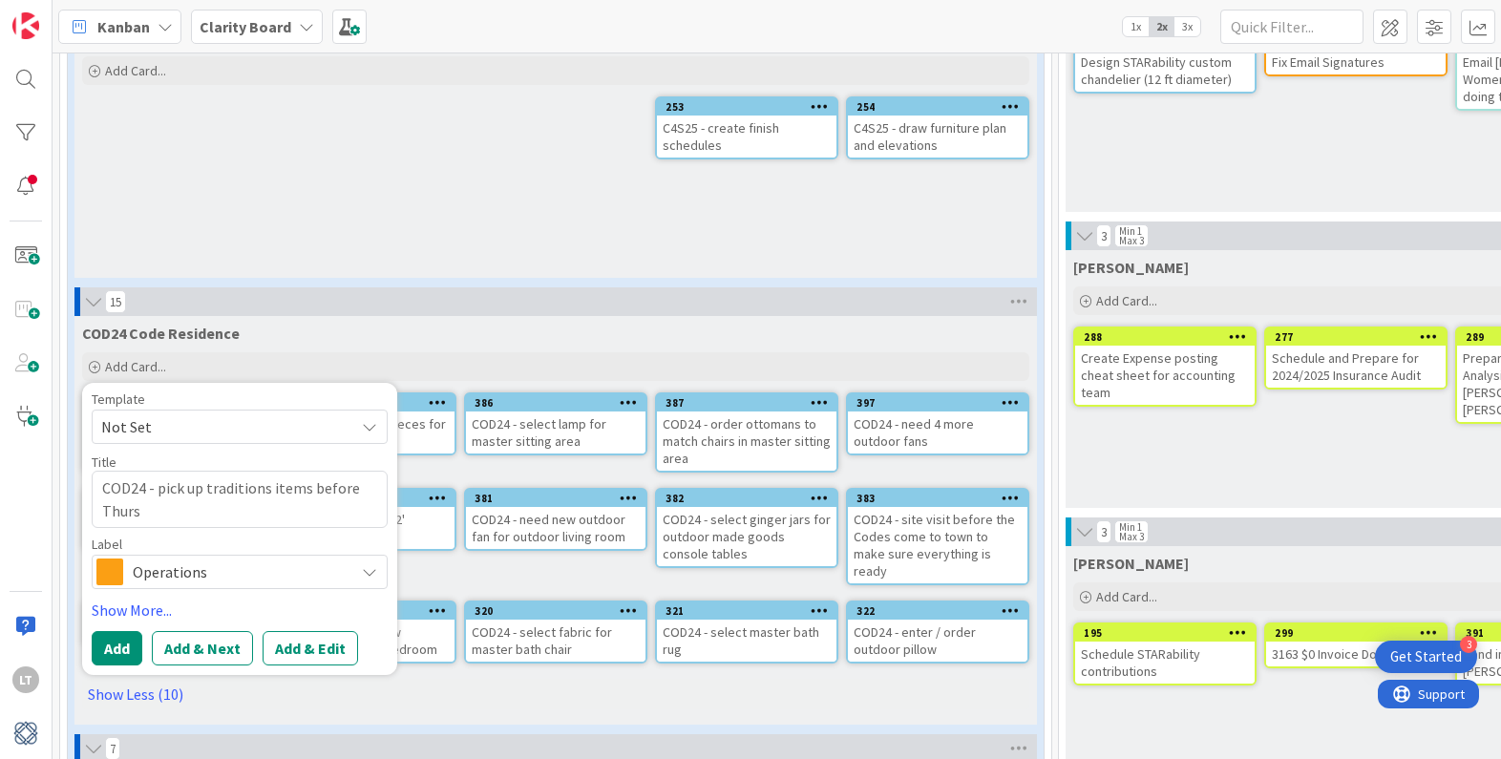
type textarea "COD24 - pick up traditions items before Thursd"
type textarea "x"
type textarea "COD24 - pick up traditions items before Thursda"
type textarea "x"
type textarea "COD24 - pick up traditions items before Thursday"
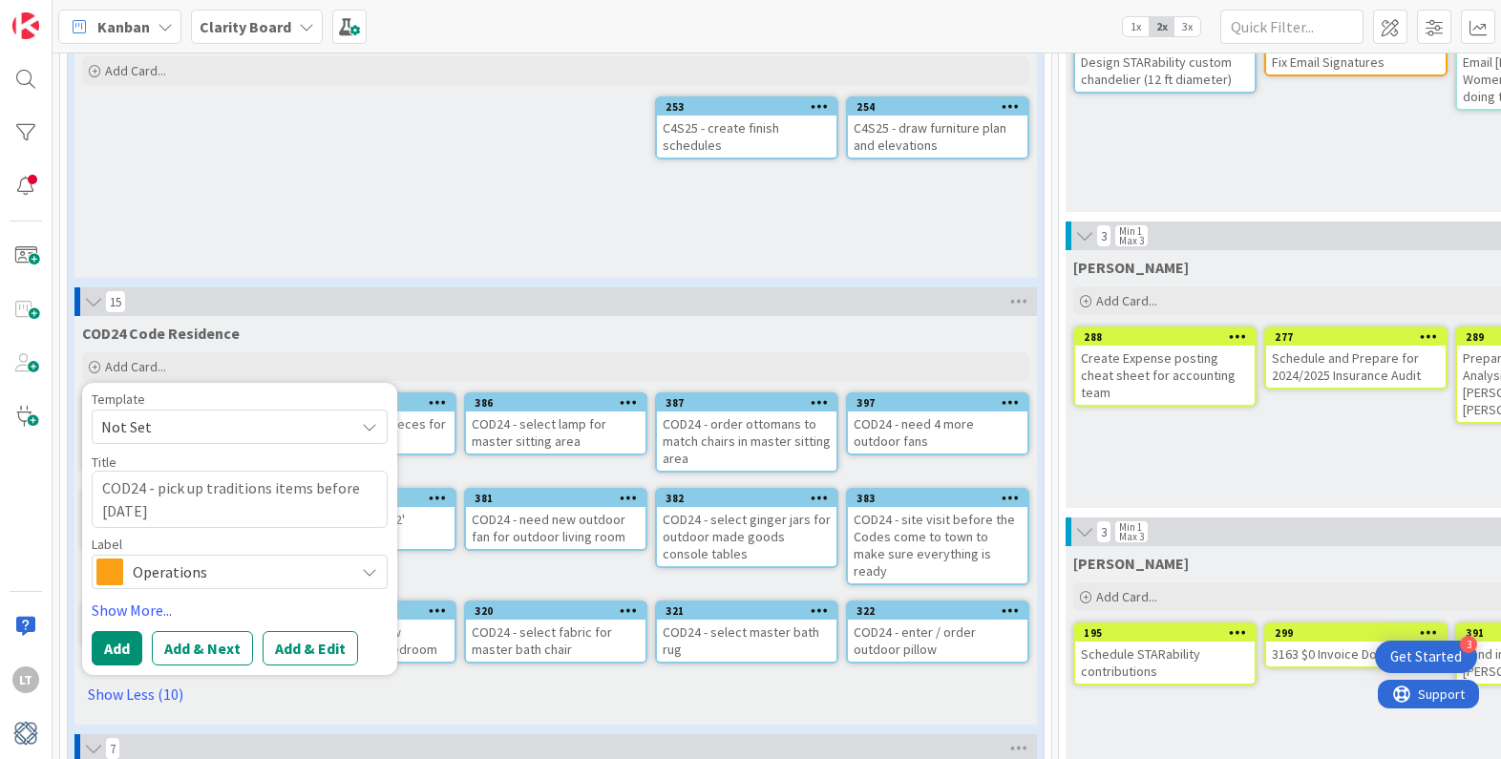
type textarea "x"
type textarea "COD24 - pick up traditions items before Thursday"
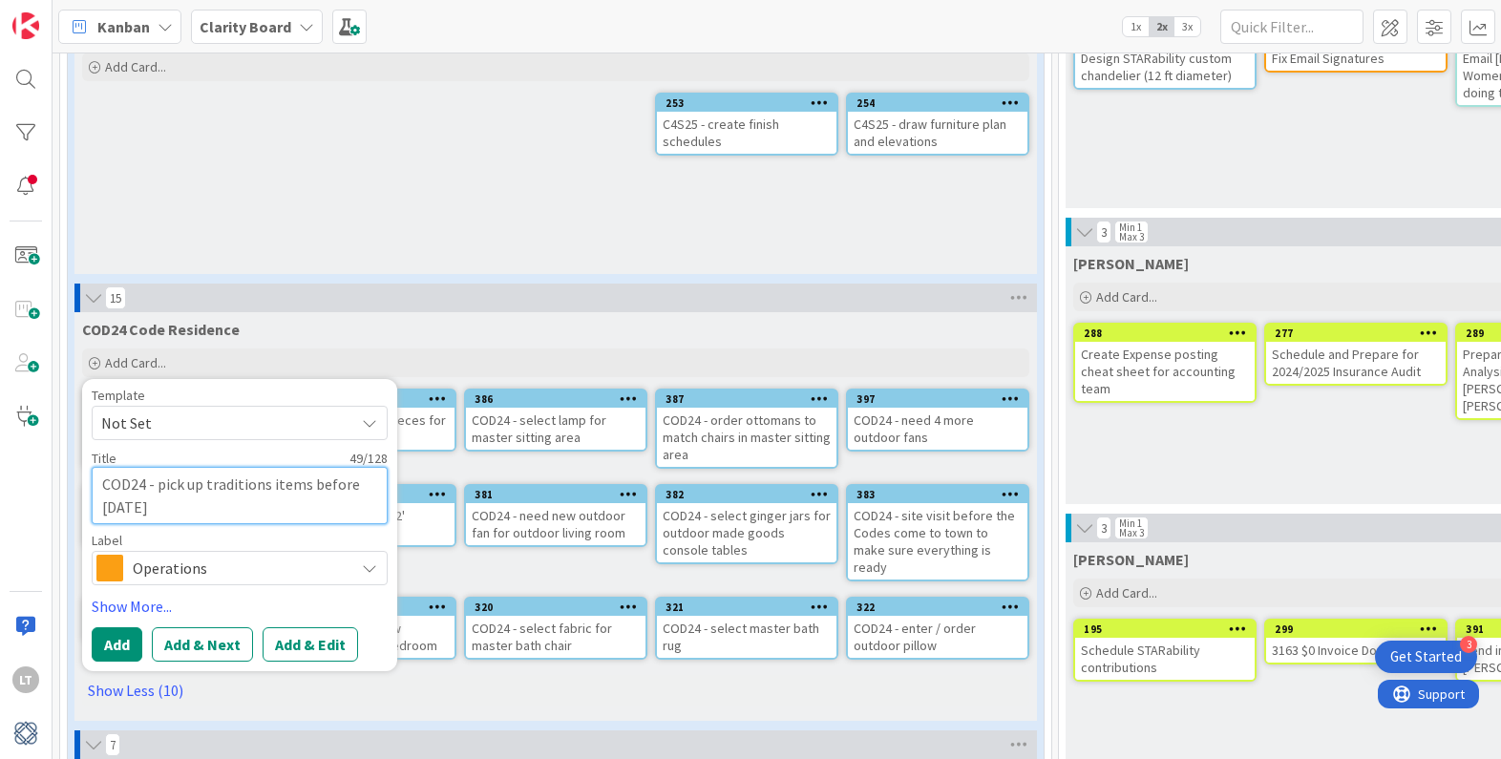
type textarea "x"
type textarea "COD24 - pick up traditions items before Thursday 0"
type textarea "x"
type textarea "COD24 - pick up traditions items before Thursday 09"
type textarea "x"
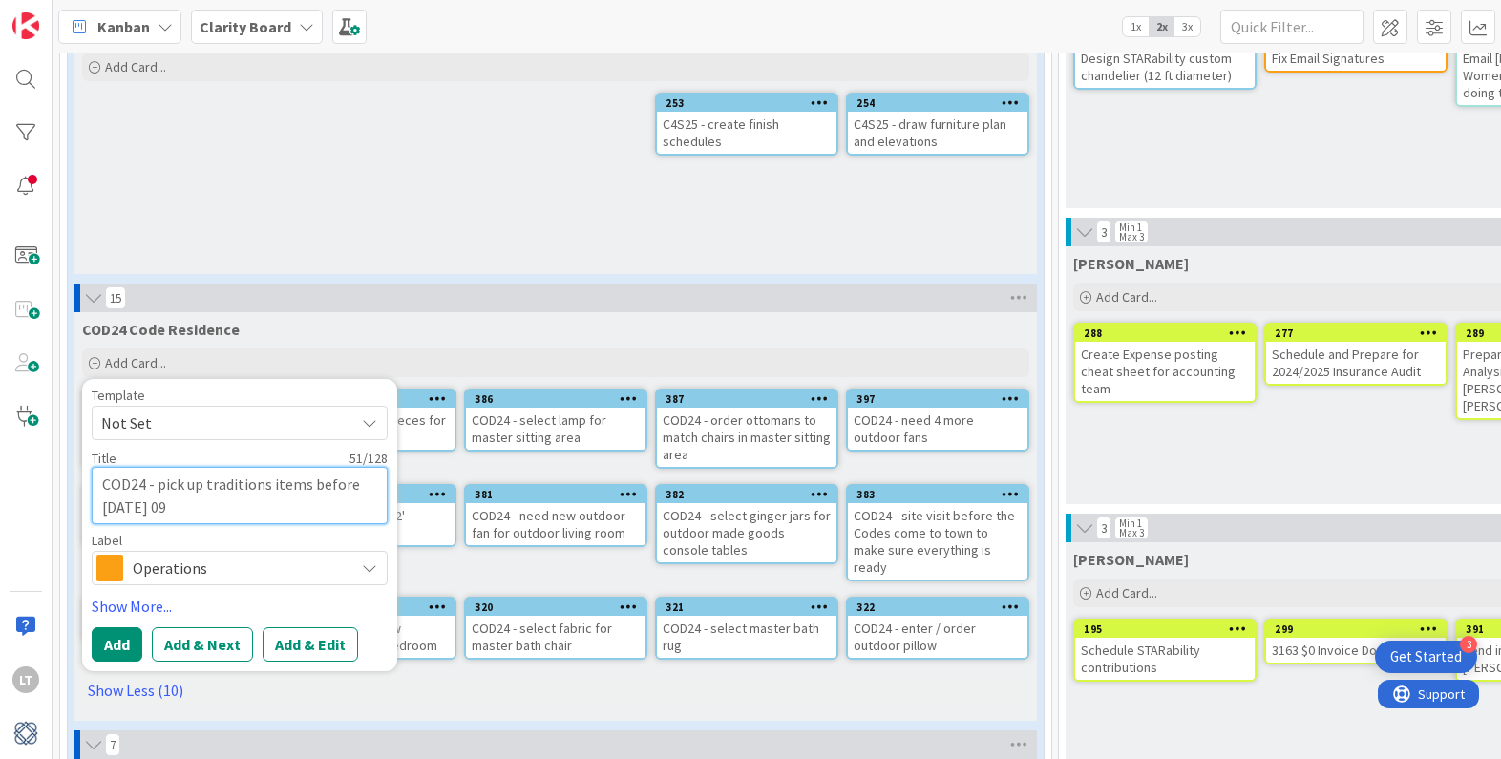
type textarea "COD24 - pick up traditions items before Thursday 09/"
type textarea "x"
type textarea "COD24 - pick up traditions items before Thursday 09/0"
type textarea "x"
type textarea "COD24 - pick up traditions items before Thursday 09/04"
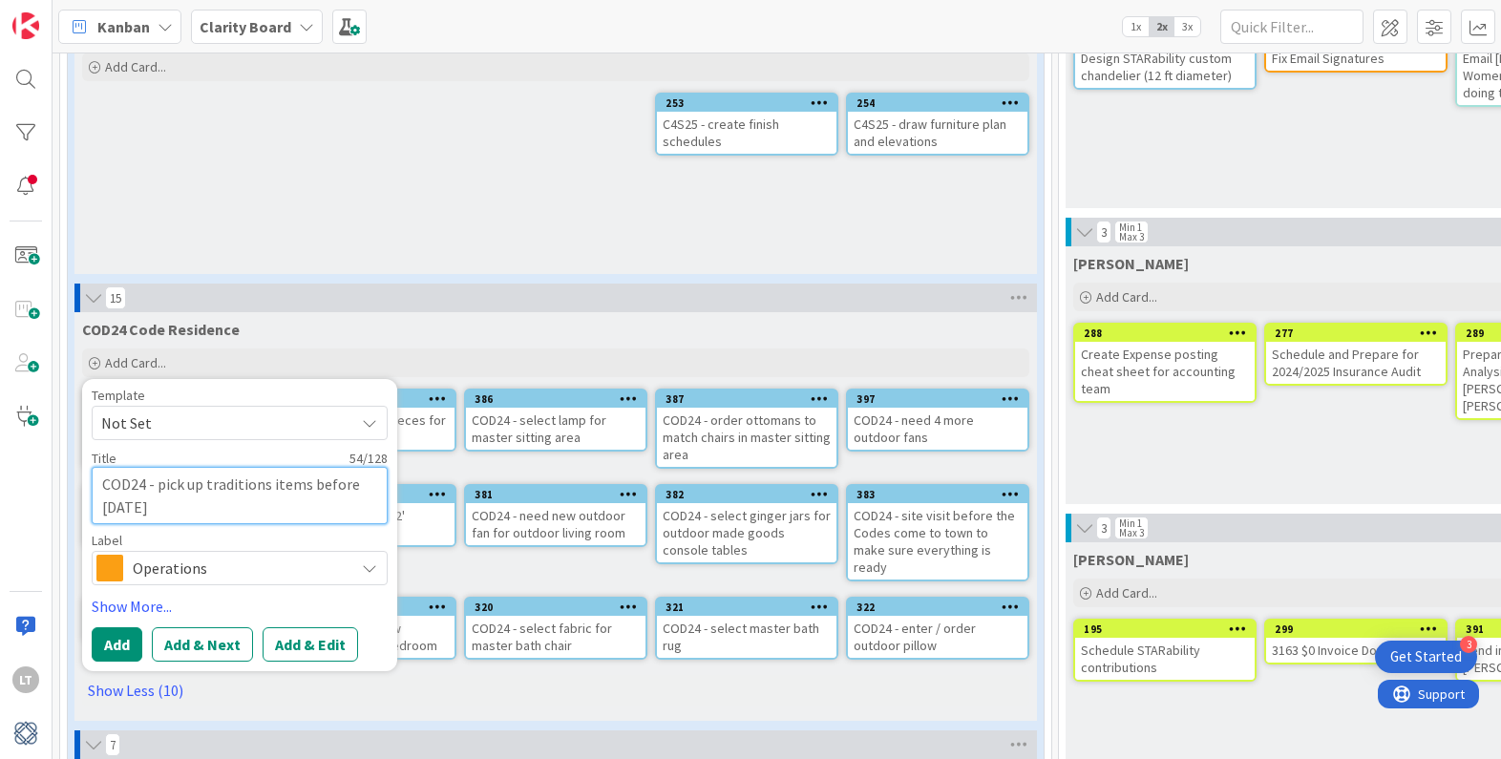
type textarea "x"
type textarea "COD24 - pick up traditions items before Thursday 09/04/"
type textarea "x"
type textarea "COD24 - pick up traditions items before Thursday 09/04/2"
type textarea "x"
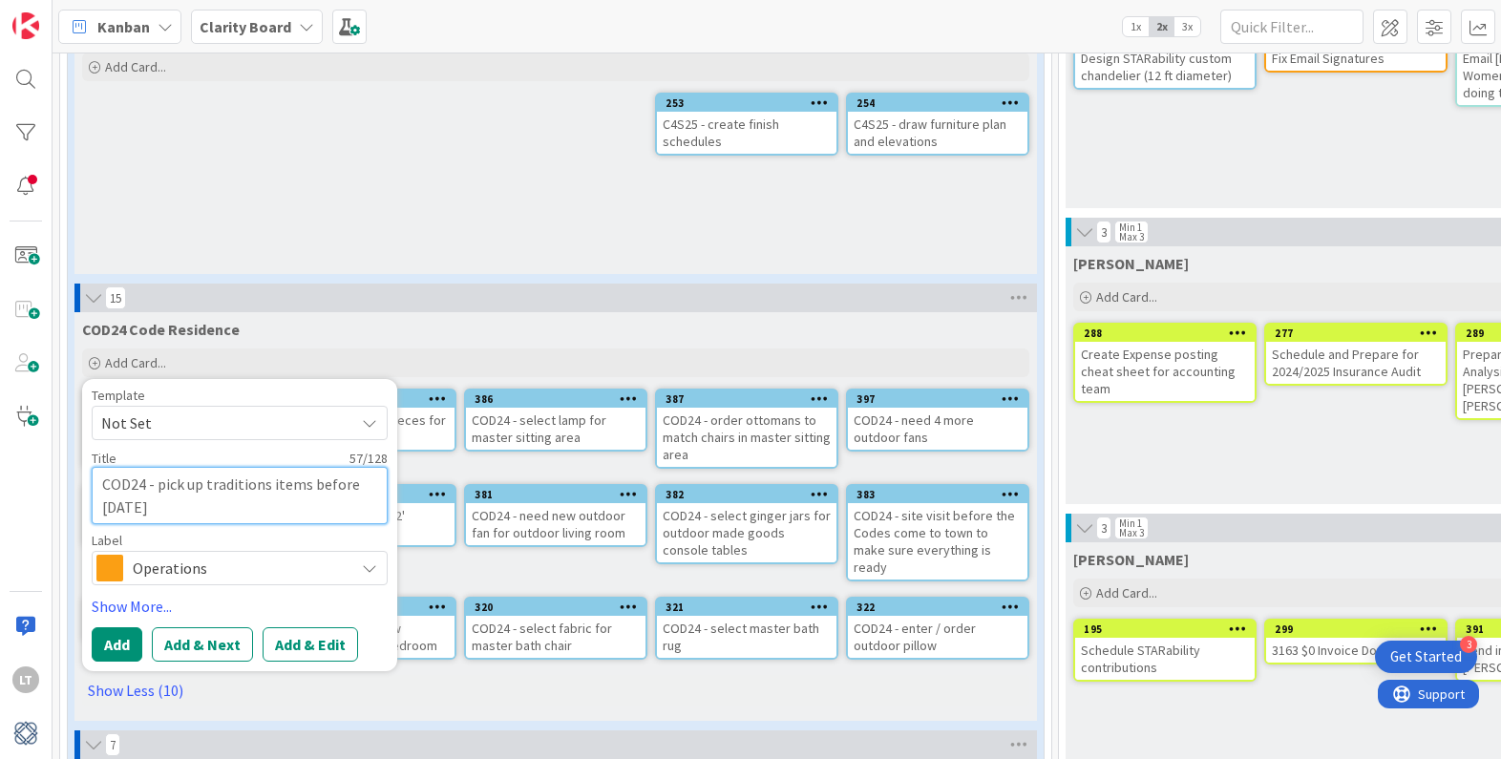
scroll to position [1112, 0]
type textarea "COD24 - pick up traditions items before Thursday 09/04/25"
click at [118, 646] on button "Add" at bounding box center [117, 645] width 51 height 34
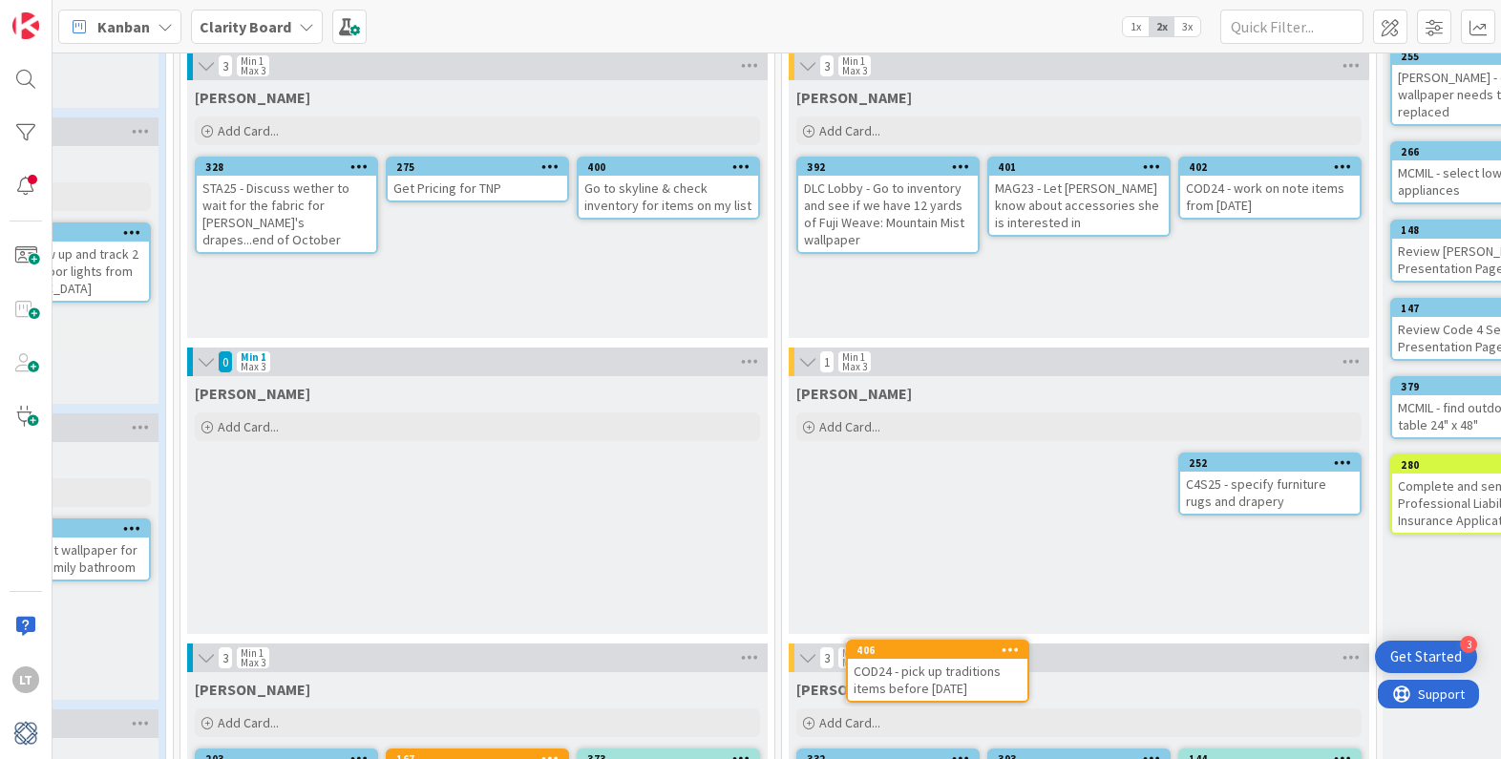
scroll to position [436, 879]
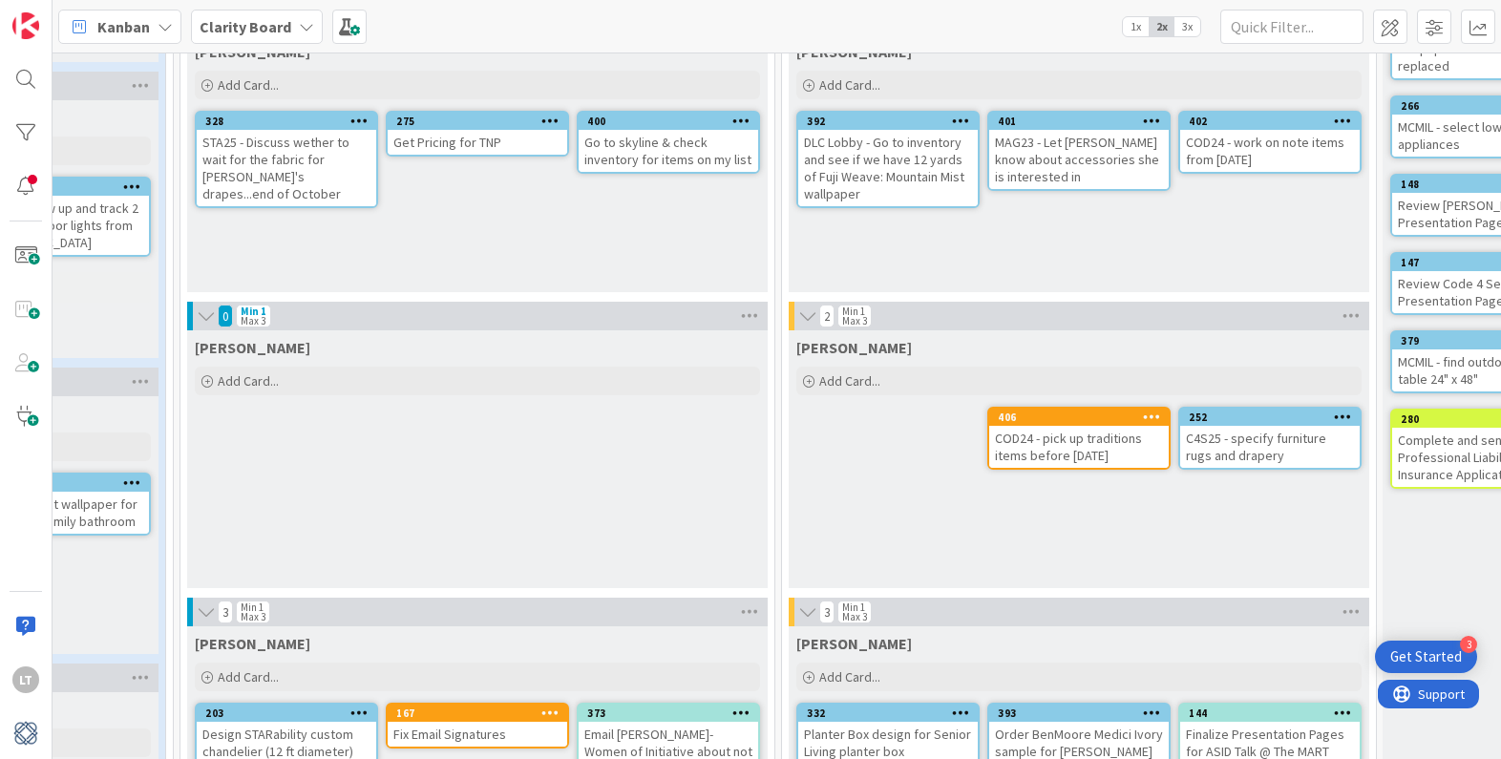
click at [1065, 410] on div "406" at bounding box center [1079, 417] width 180 height 17
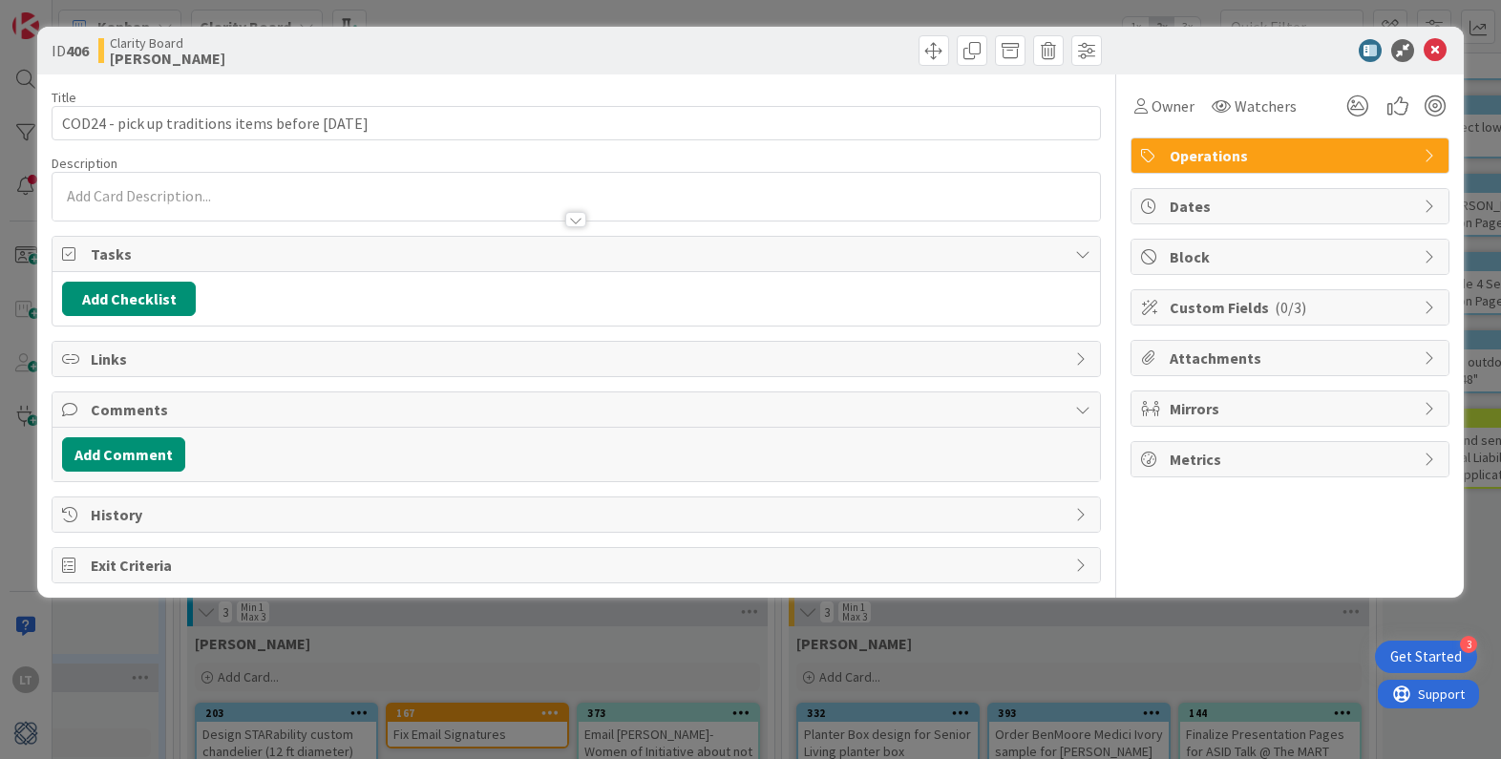
click at [1167, 159] on span "Operations" at bounding box center [1292, 155] width 244 height 23
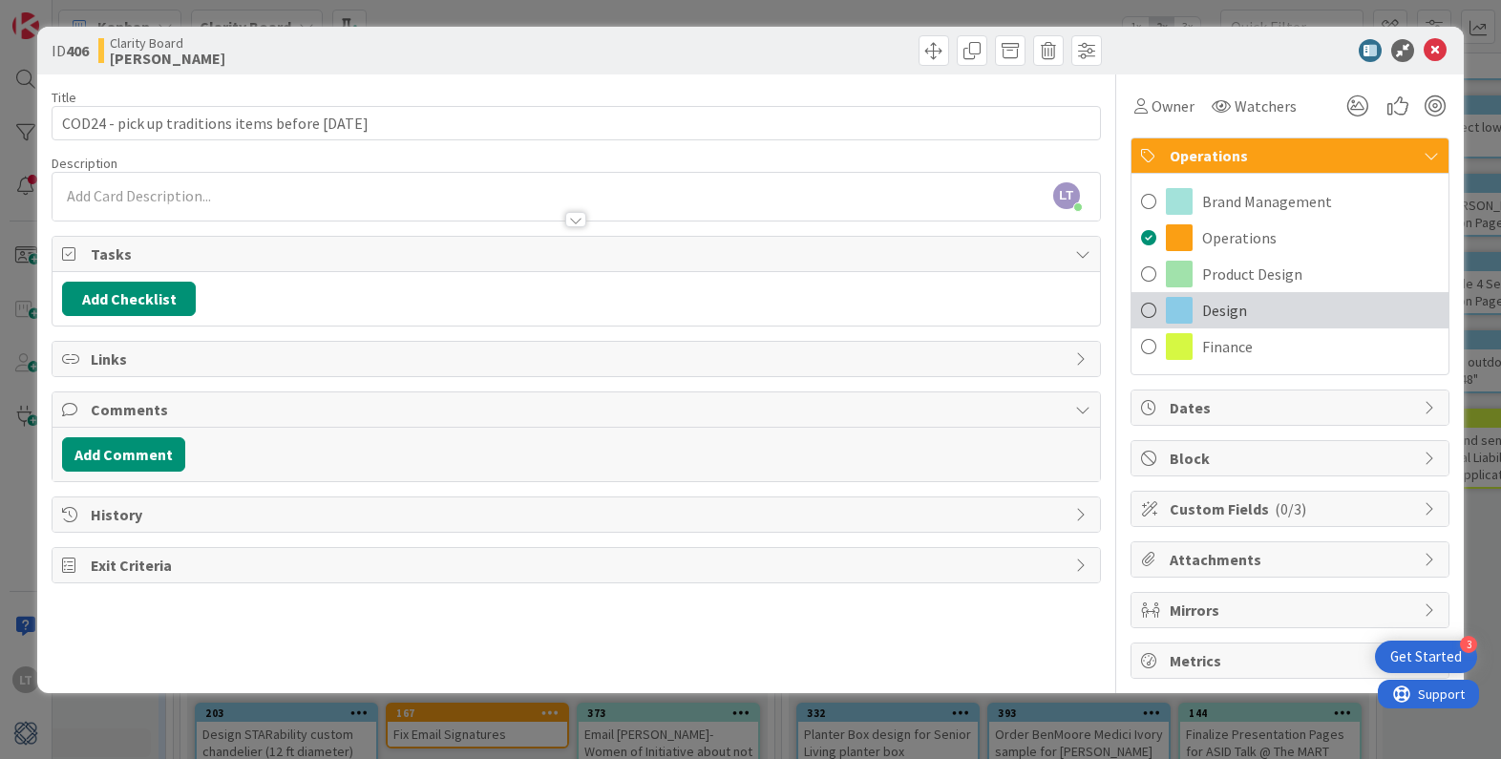
click at [1167, 307] on span "Design" at bounding box center [1224, 310] width 45 height 23
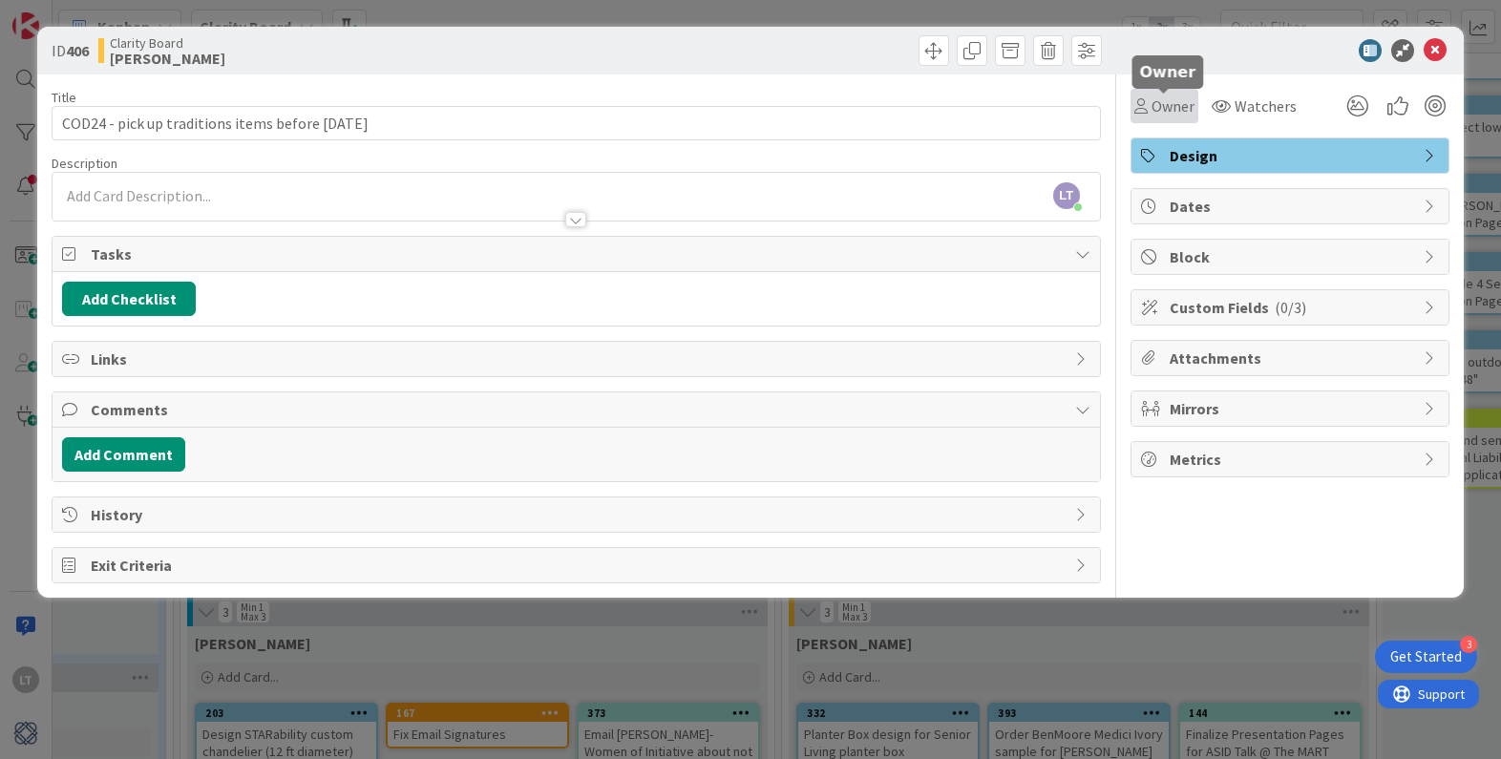
click at [1158, 106] on span "Owner" at bounding box center [1173, 106] width 43 height 23
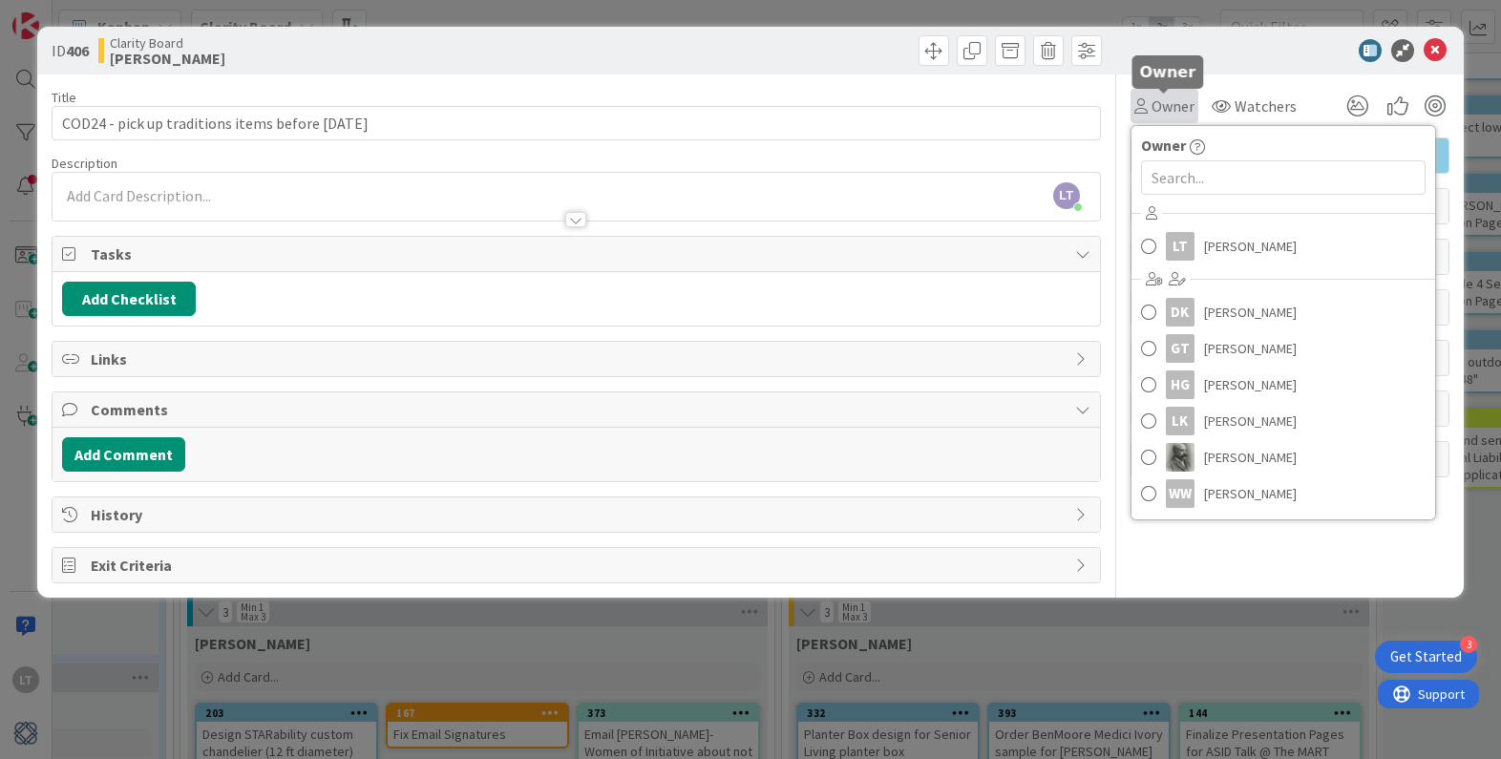
click at [1158, 106] on span "Owner" at bounding box center [1173, 106] width 43 height 23
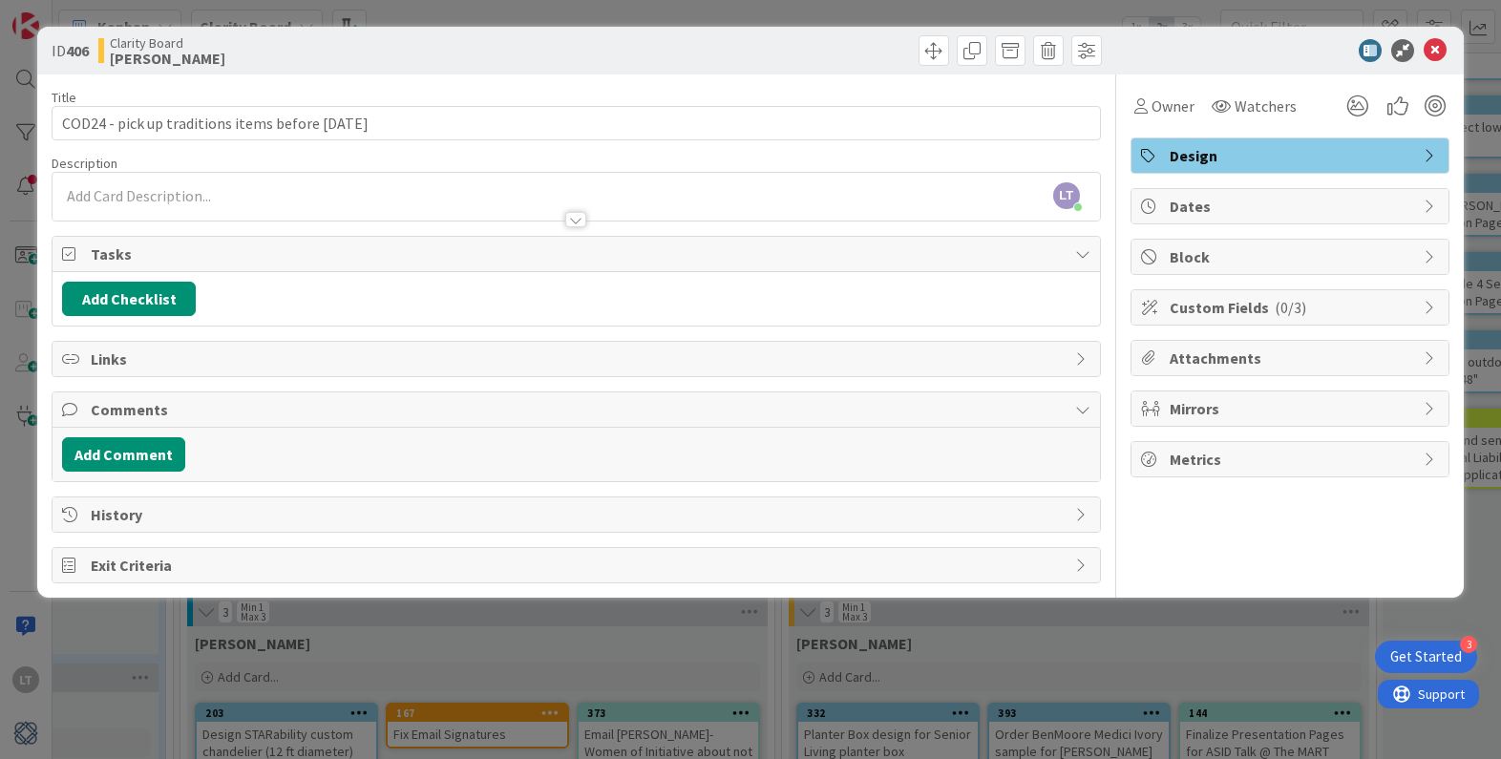
click at [1167, 59] on div at bounding box center [1281, 50] width 338 height 23
click at [1167, 49] on div "ID 406 Clarity Board Lisa K." at bounding box center [750, 51] width 1426 height 48
click at [1167, 49] on icon at bounding box center [1435, 50] width 23 height 23
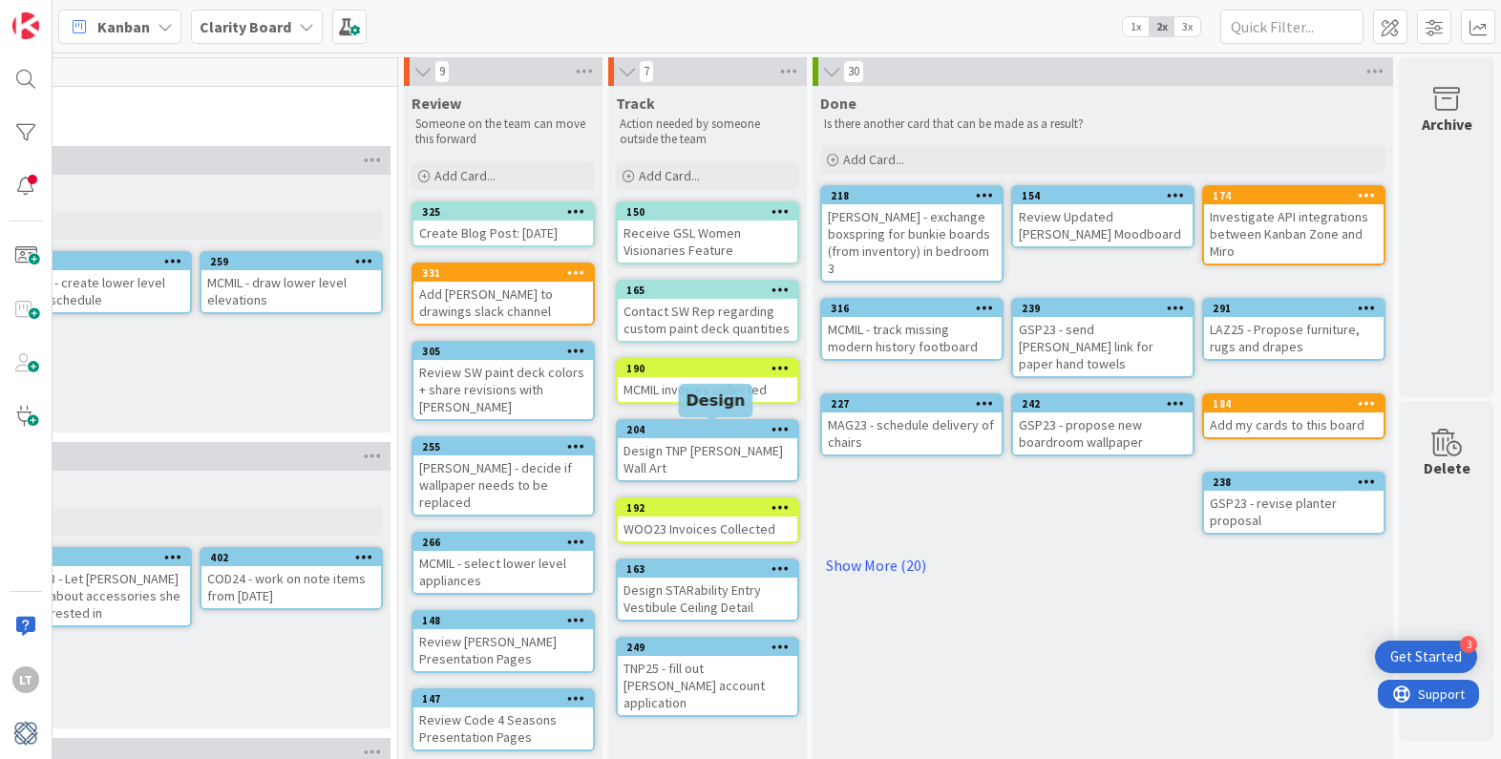
scroll to position [0, 1857]
click at [891, 550] on link "Show More (20)" at bounding box center [1102, 565] width 565 height 31
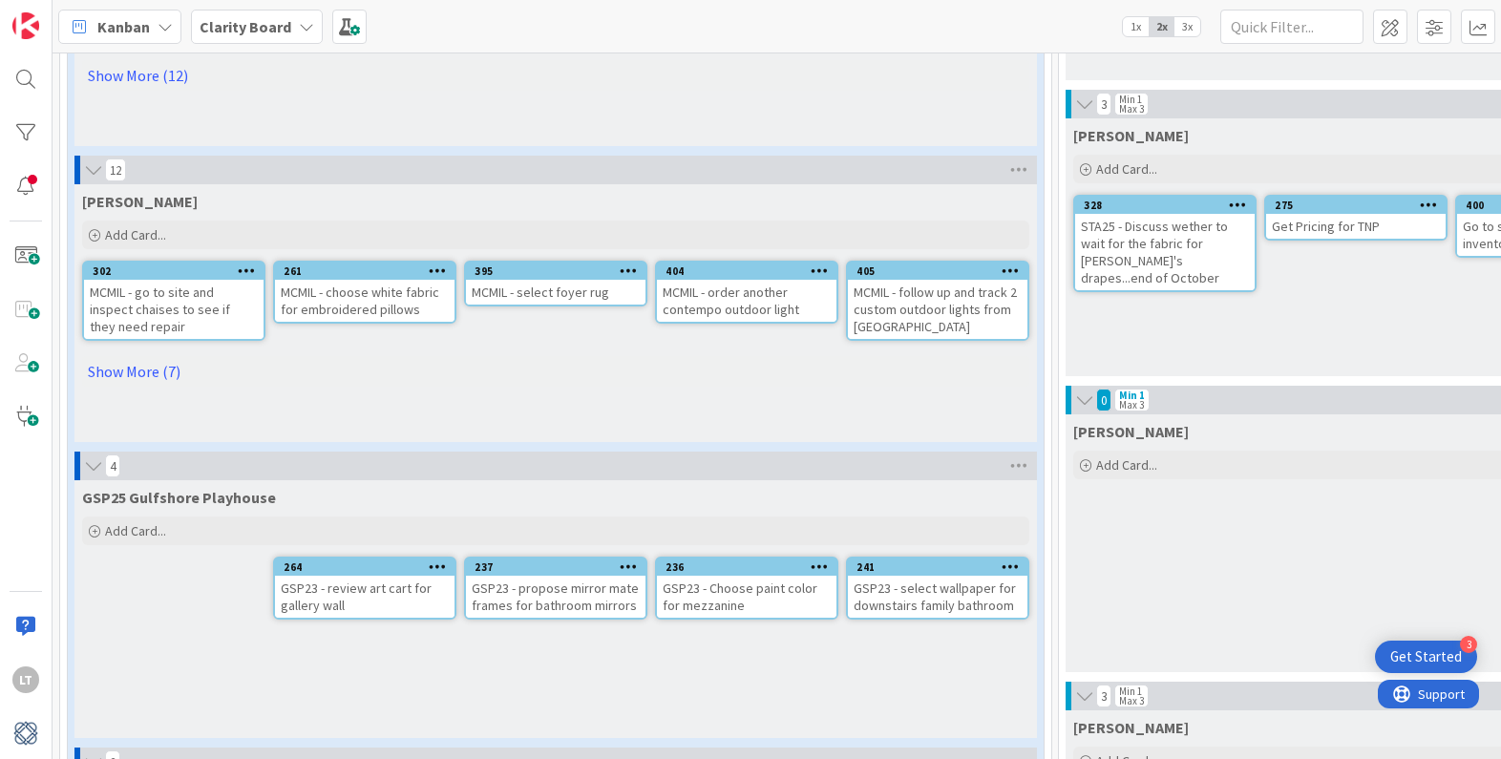
scroll to position [352, 0]
click at [161, 364] on link "Show More (7)" at bounding box center [555, 371] width 947 height 31
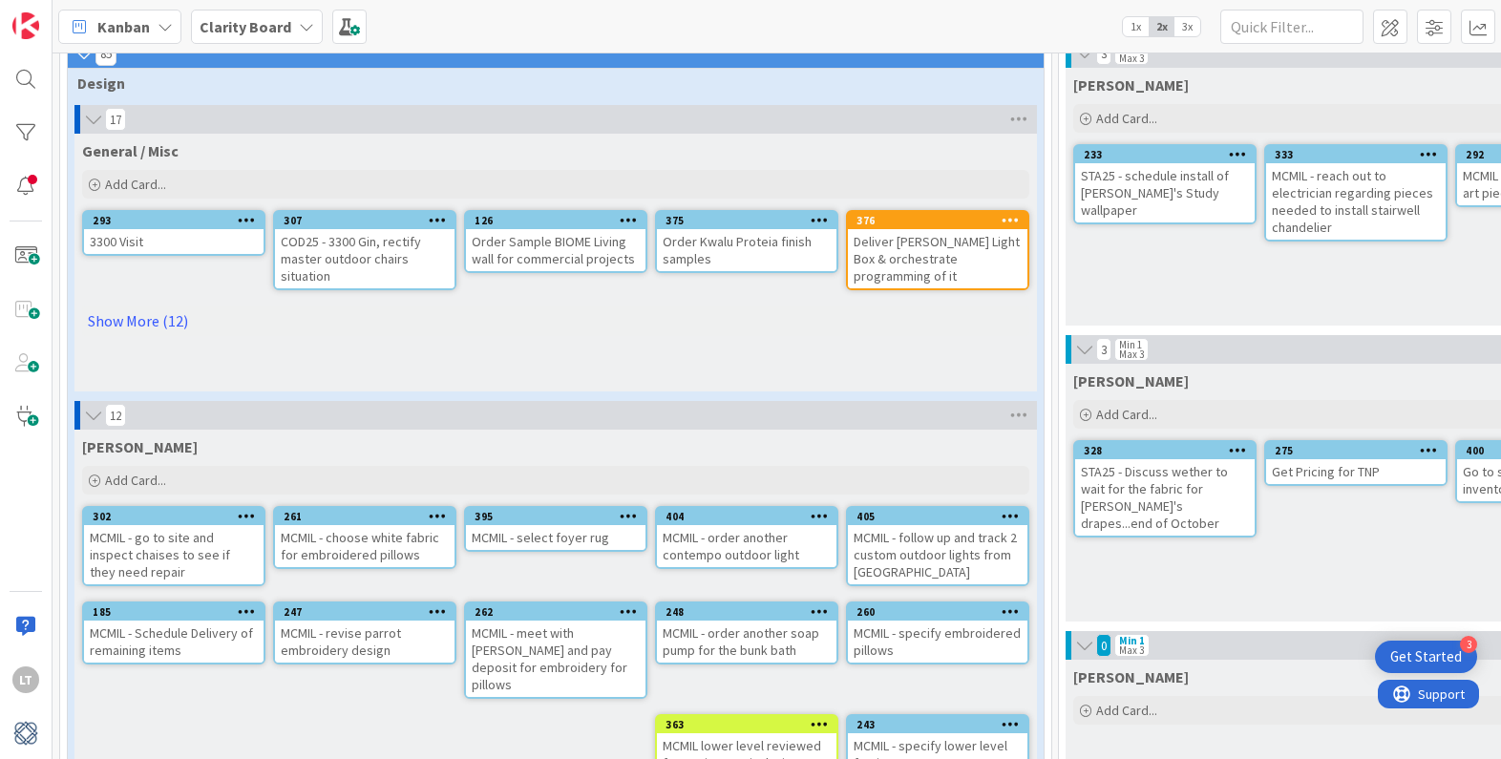
scroll to position [95, 0]
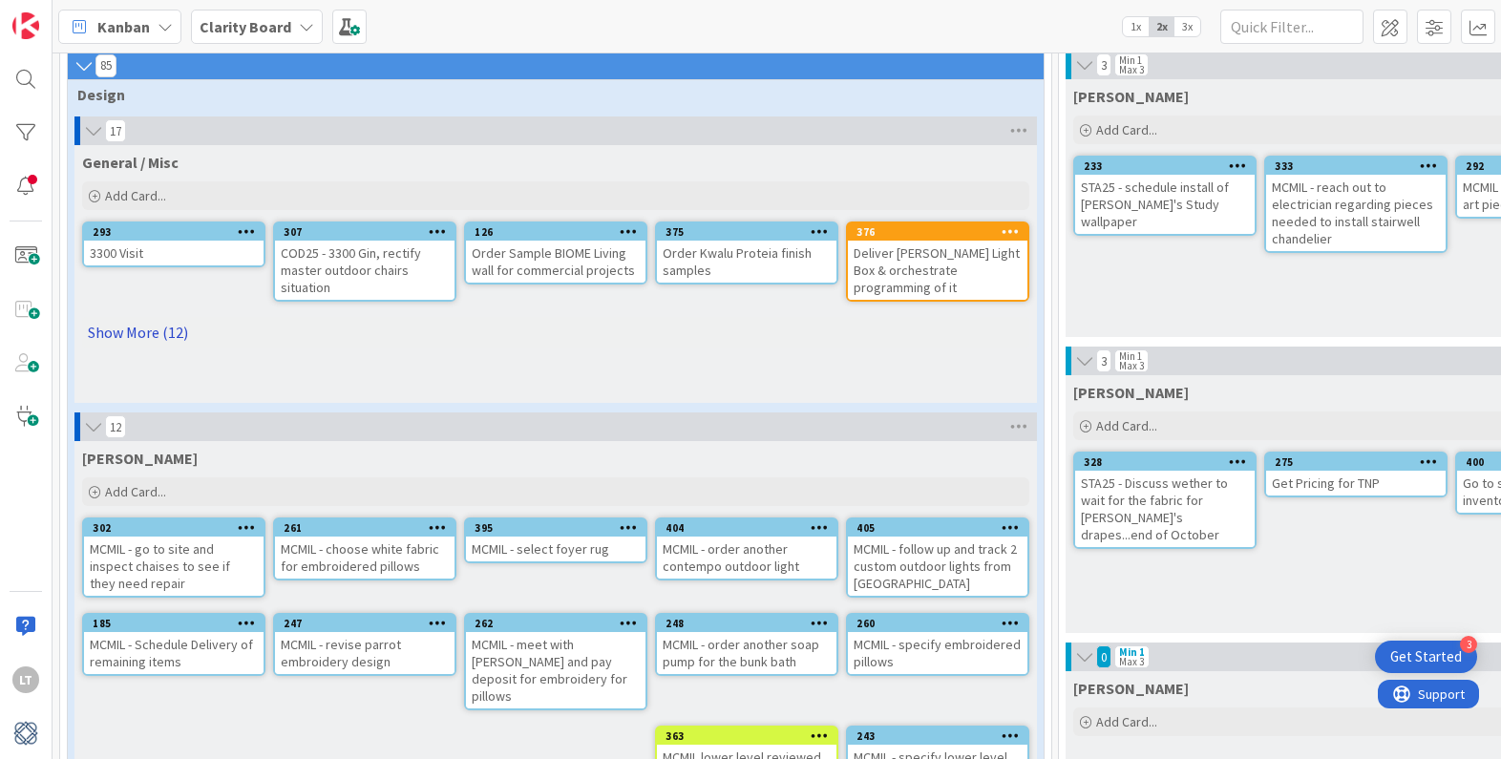
click at [147, 329] on link "Show More (12)" at bounding box center [555, 332] width 947 height 31
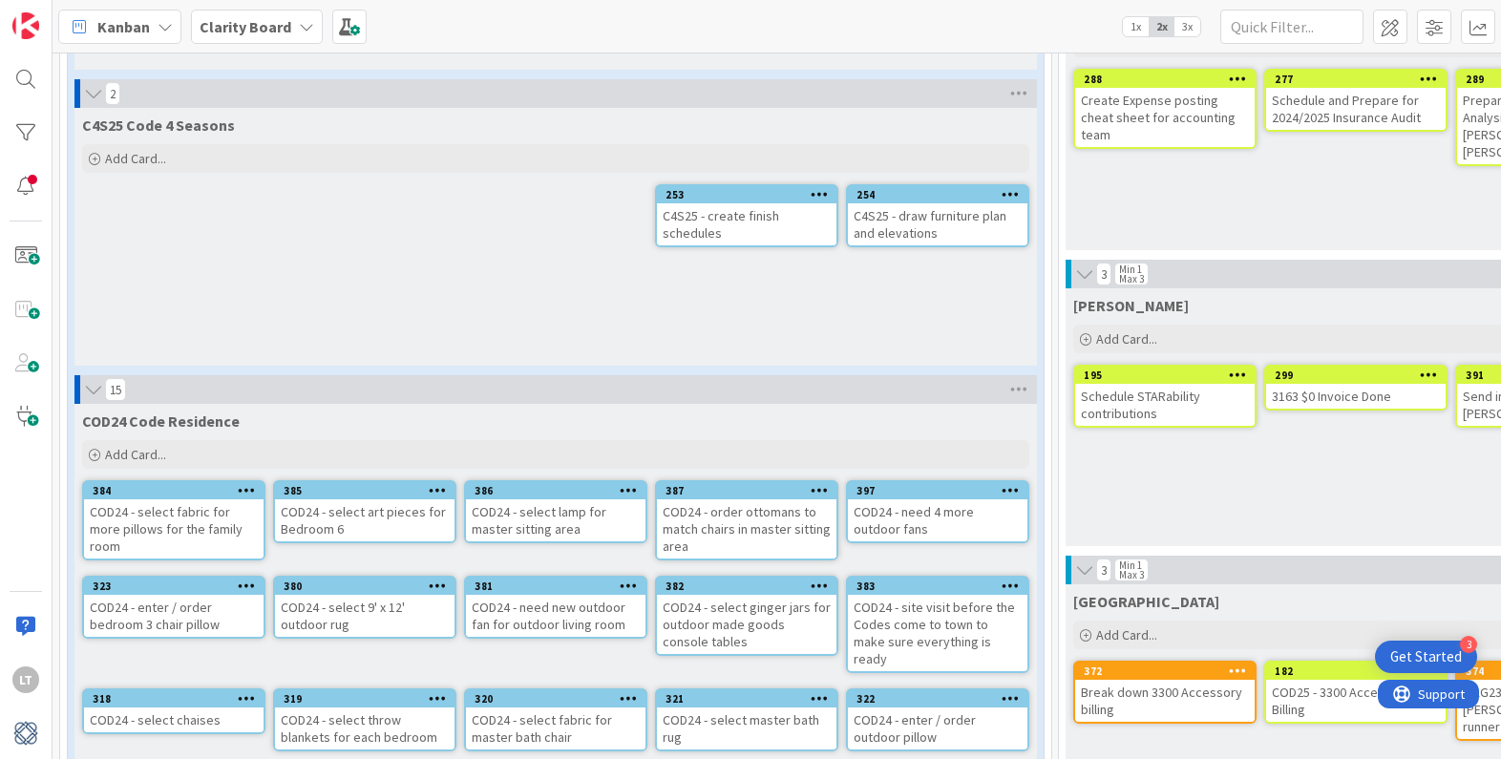
scroll to position [1367, 7]
